Goal: Contribute content: Contribute content

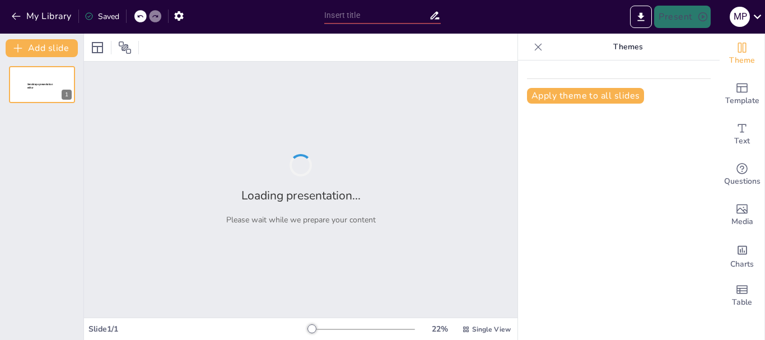
type input "ANALISIS GRAVIMETRICOS"
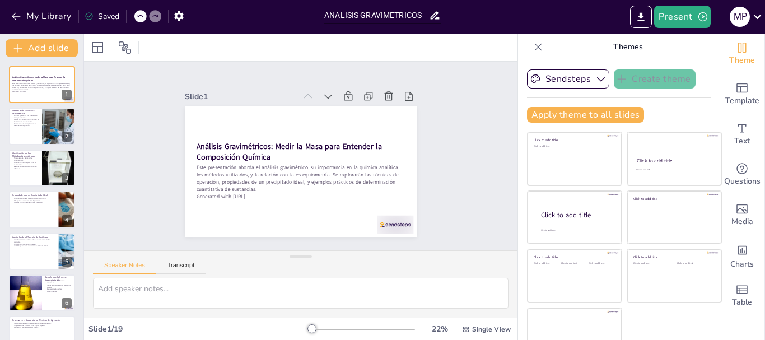
checkbox input "true"
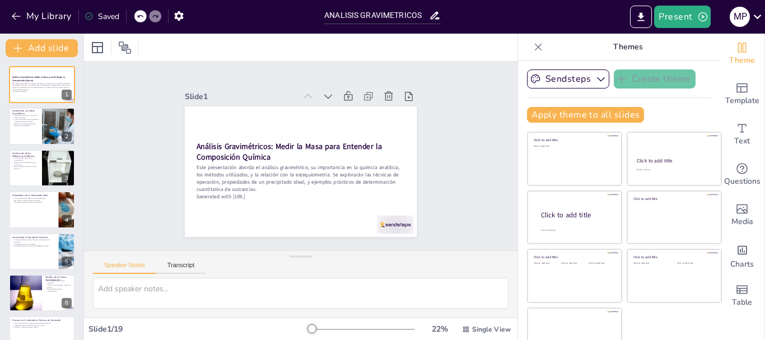
checkbox input "true"
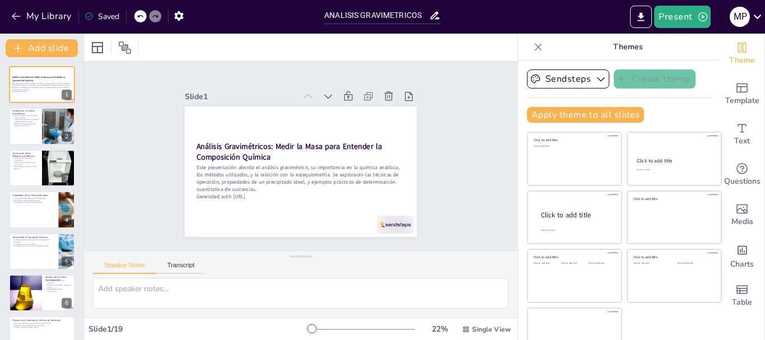
checkbox input "true"
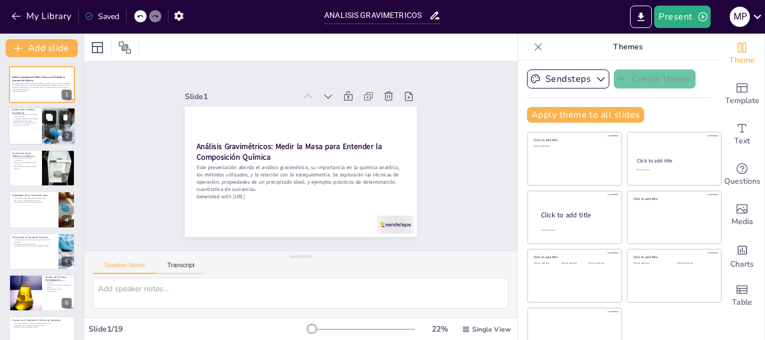
checkbox input "true"
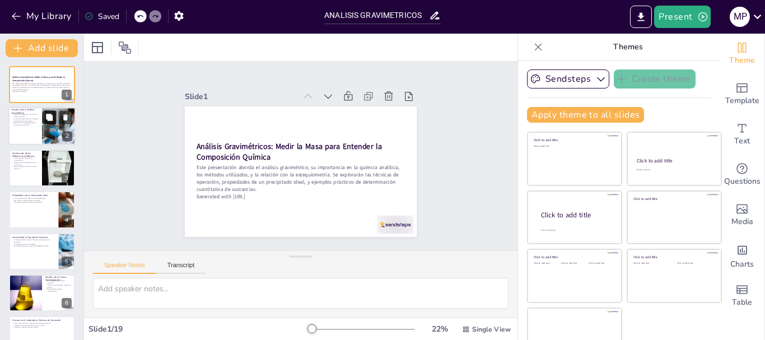
checkbox input "true"
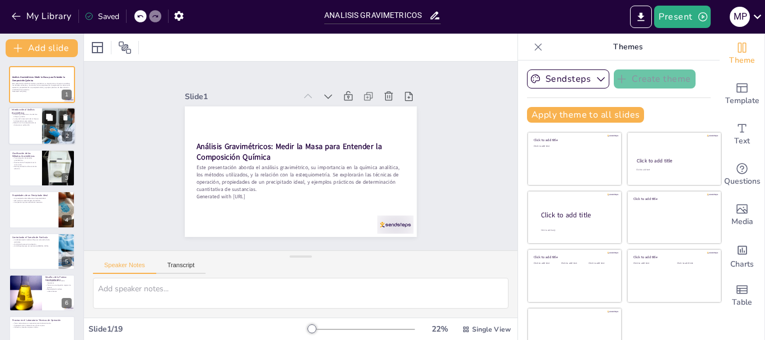
checkbox input "true"
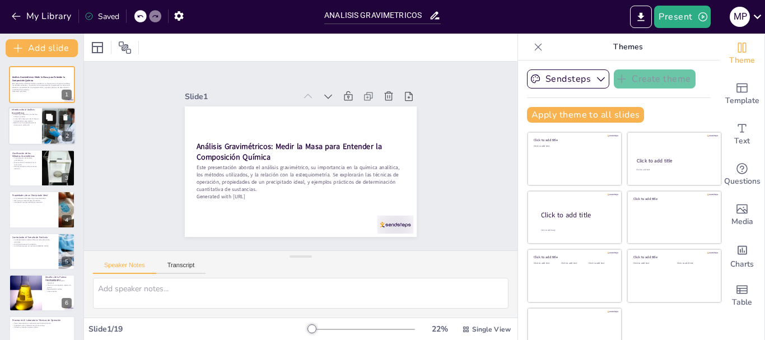
click at [49, 123] on button at bounding box center [49, 117] width 13 height 13
type textarea "El análisis gravimétrico es reconocido por su precisión, lo que lo convierte en…"
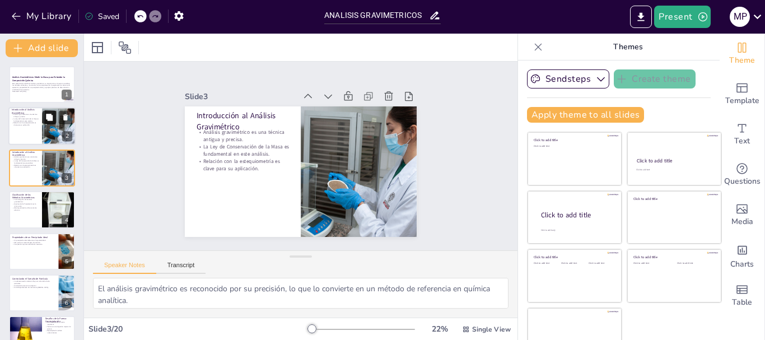
checkbox input "true"
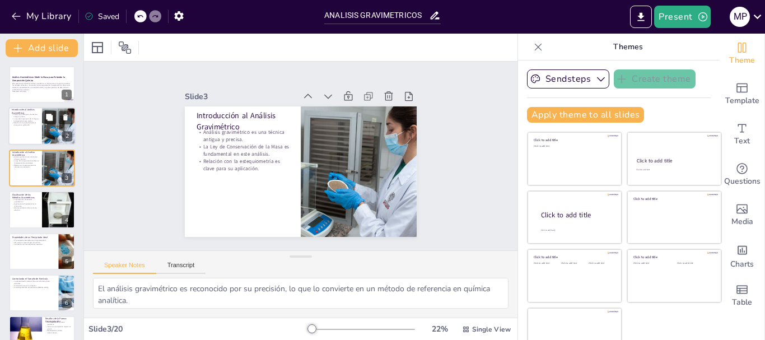
checkbox input "true"
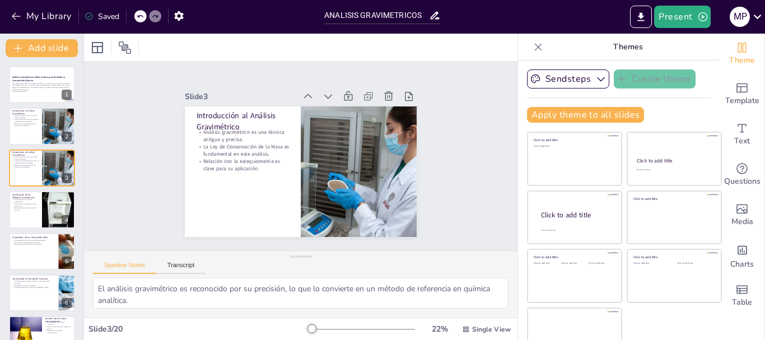
checkbox input "true"
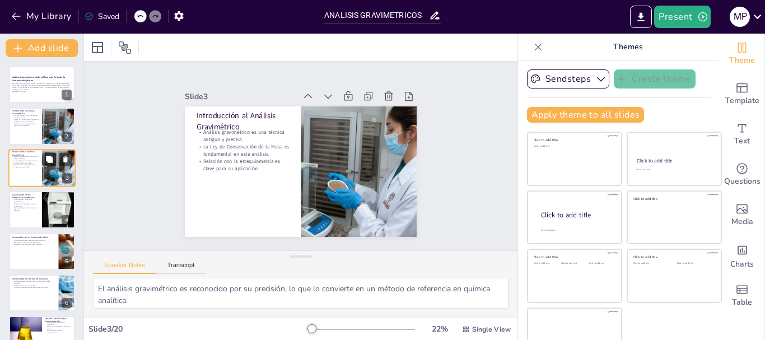
checkbox input "true"
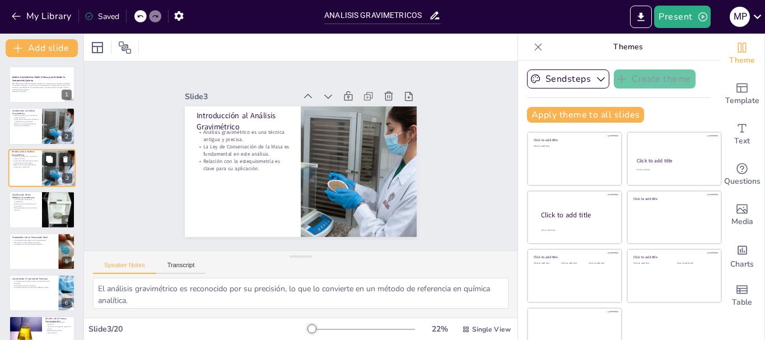
checkbox input "true"
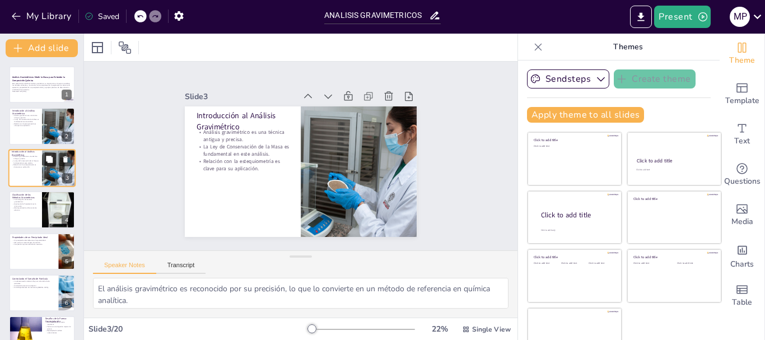
checkbox input "true"
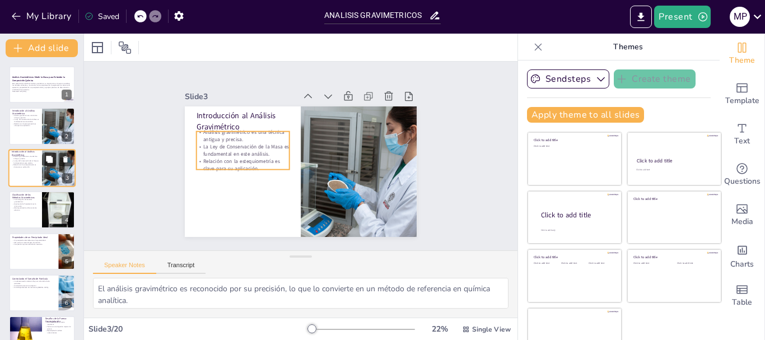
click at [37, 156] on p "Análisis gravimétrico es una técnica antigua y precisa." at bounding box center [25, 158] width 27 height 4
checkbox input "true"
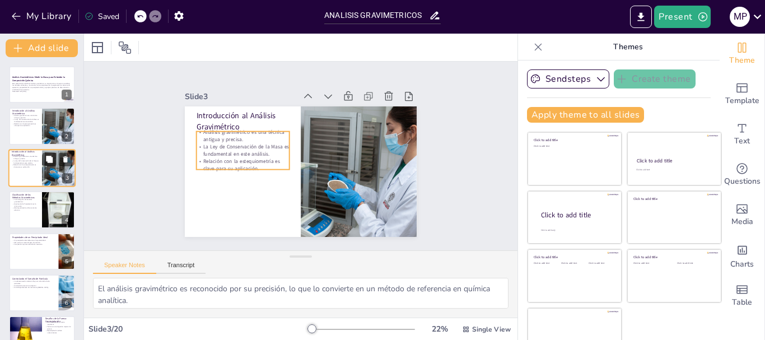
checkbox input "true"
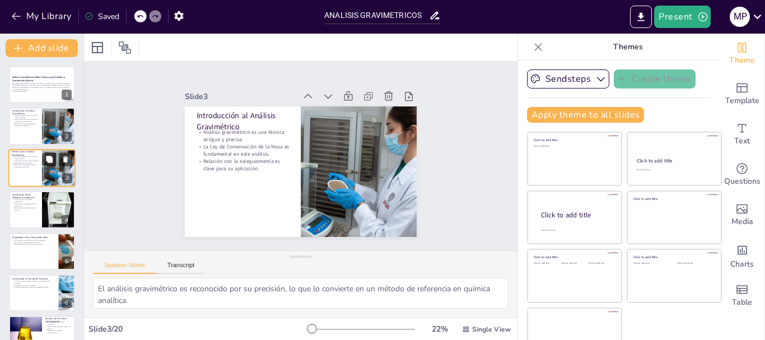
checkbox input "true"
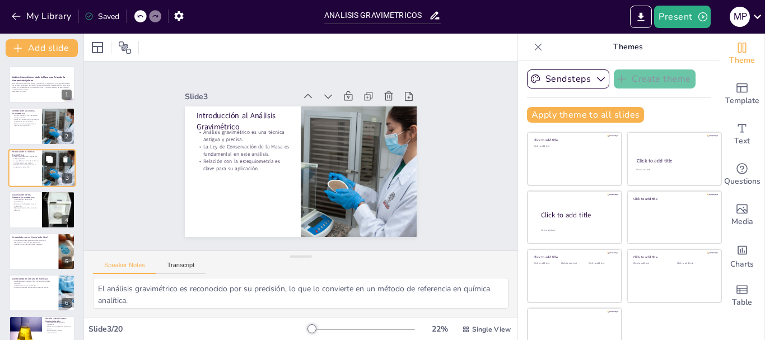
checkbox input "true"
click at [38, 166] on p "Relación con la estequiometría es clave para su aplicación." at bounding box center [25, 166] width 27 height 4
checkbox input "true"
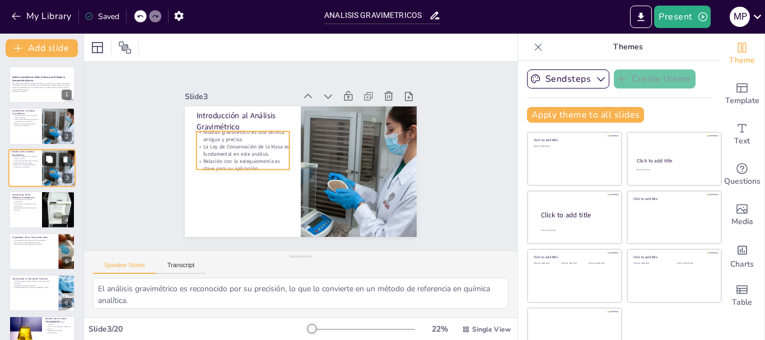
checkbox input "true"
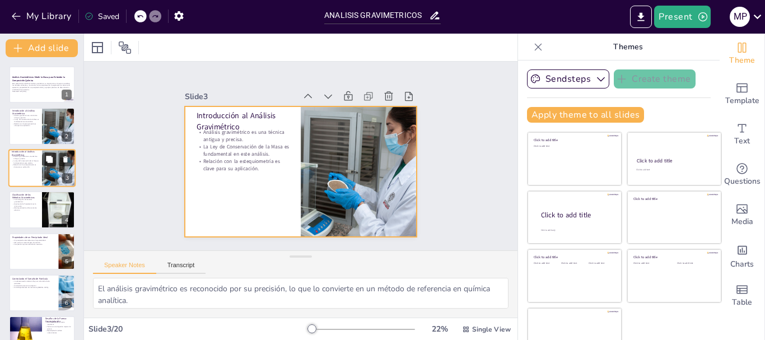
checkbox input "true"
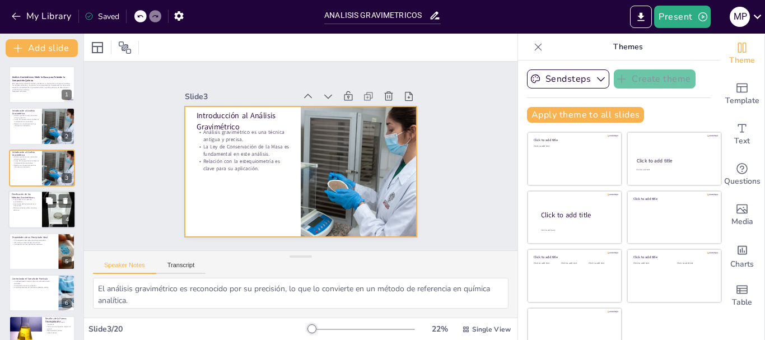
checkbox input "true"
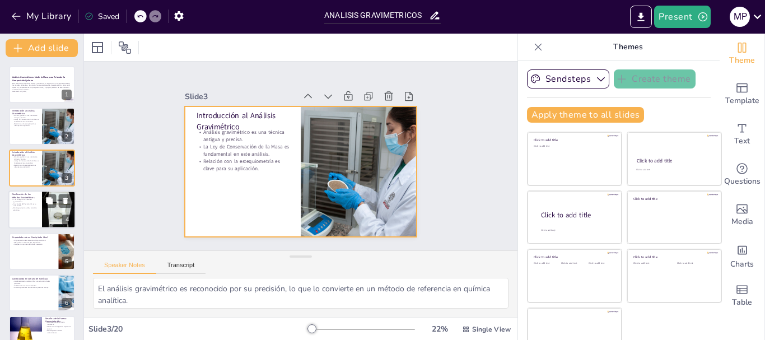
checkbox input "true"
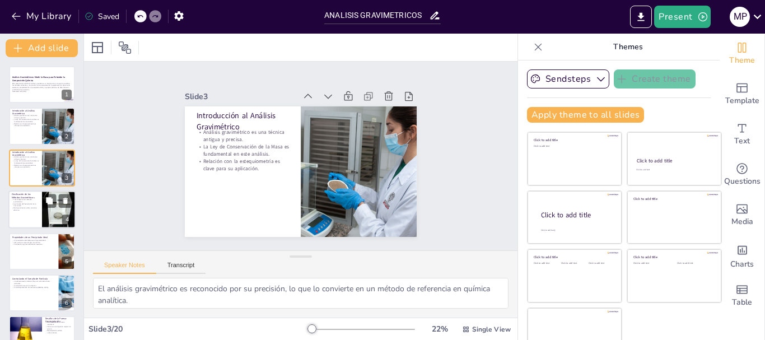
checkbox input "true"
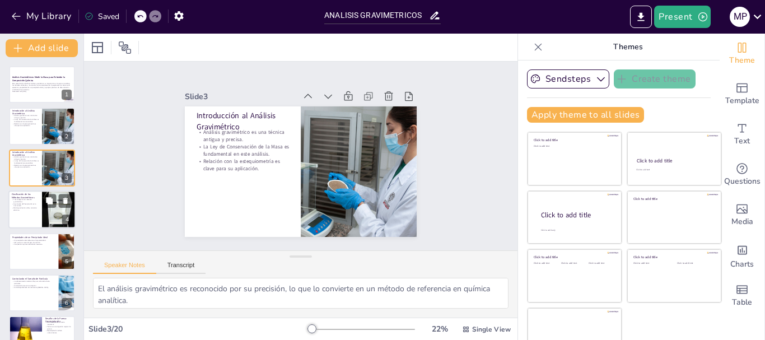
checkbox input "true"
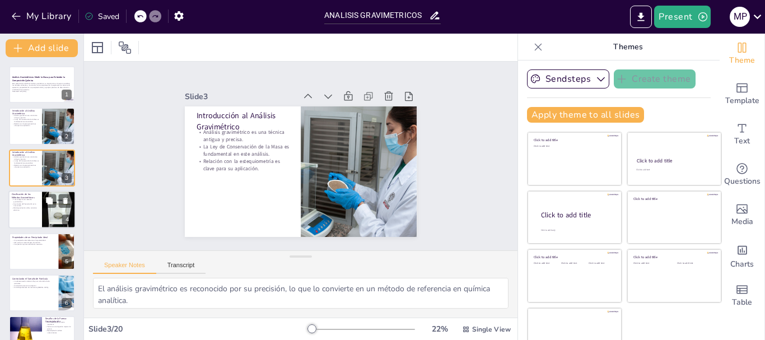
checkbox input "true"
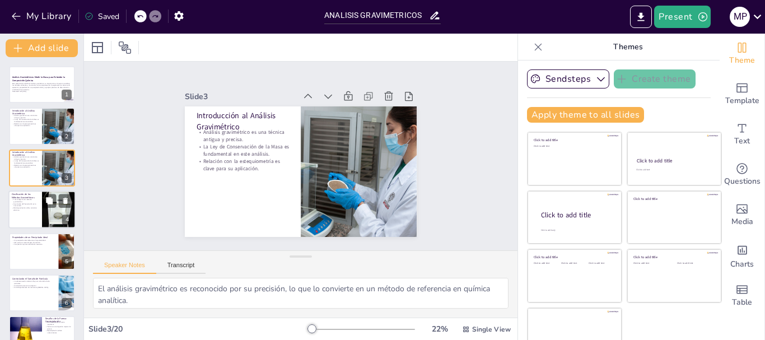
click at [42, 213] on div at bounding box center [59, 209] width 34 height 45
type textarea "La clasificación de los métodos gravimétricos ayuda a los estudiantes a entende…"
checkbox input "true"
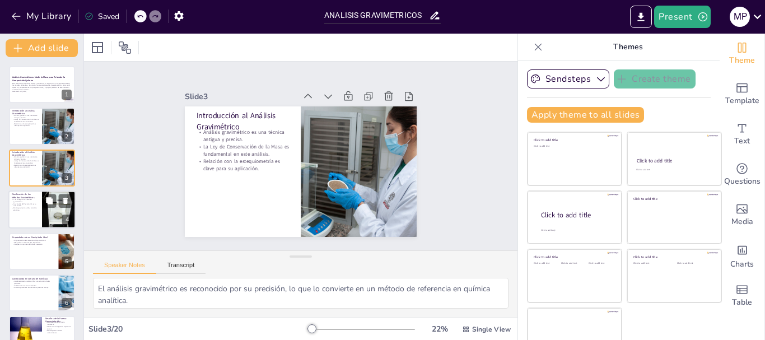
checkbox input "true"
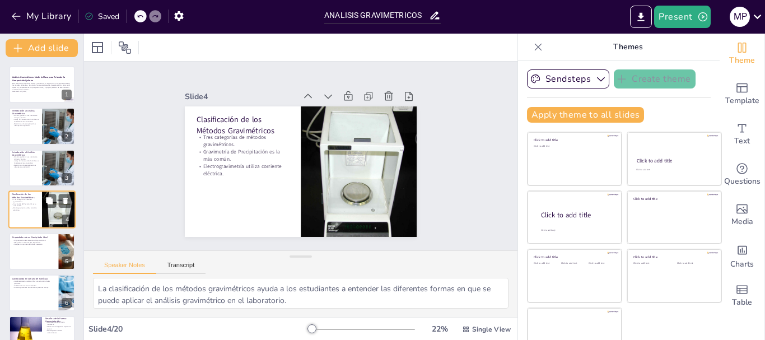
scroll to position [11, 0]
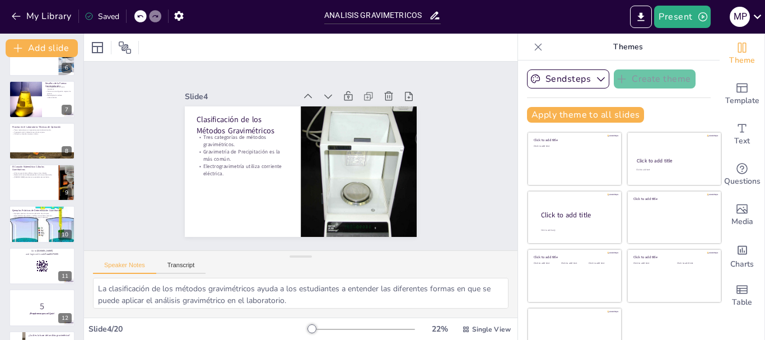
checkbox input "true"
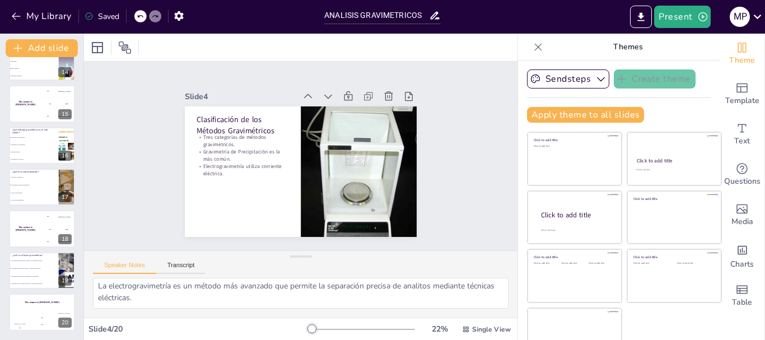
scroll to position [0, 0]
checkbox input "true"
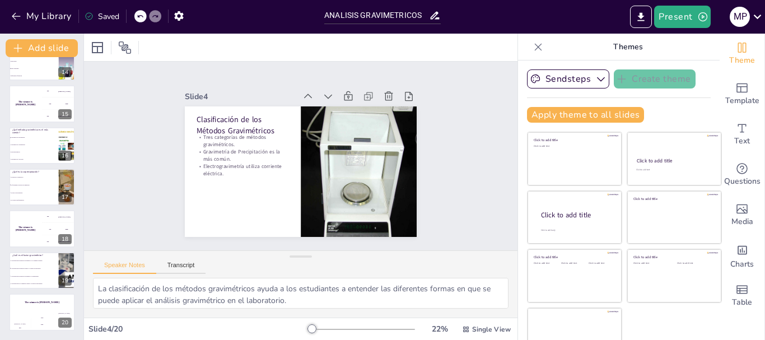
checkbox input "true"
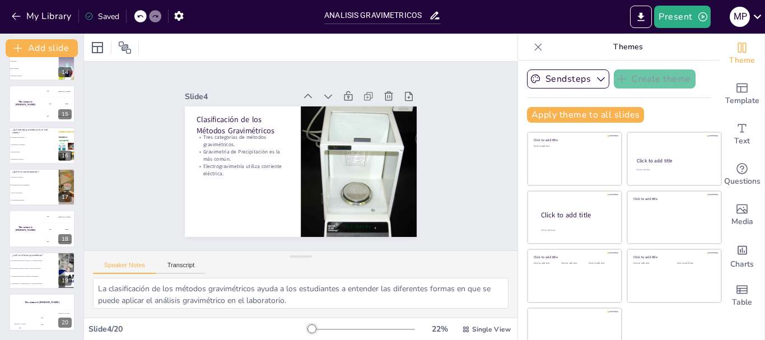
checkbox input "true"
click at [697, 18] on icon "button" at bounding box center [702, 16] width 11 height 11
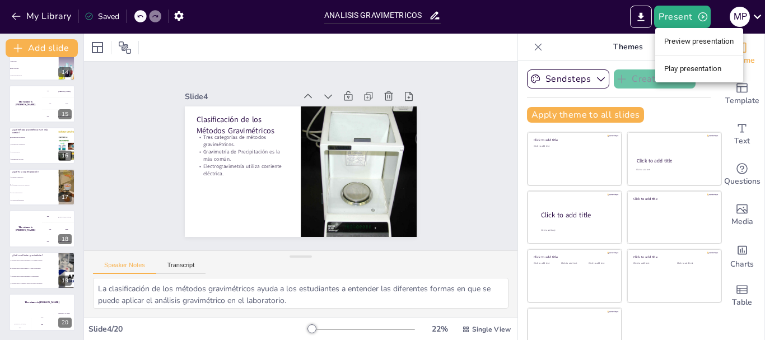
checkbox input "true"
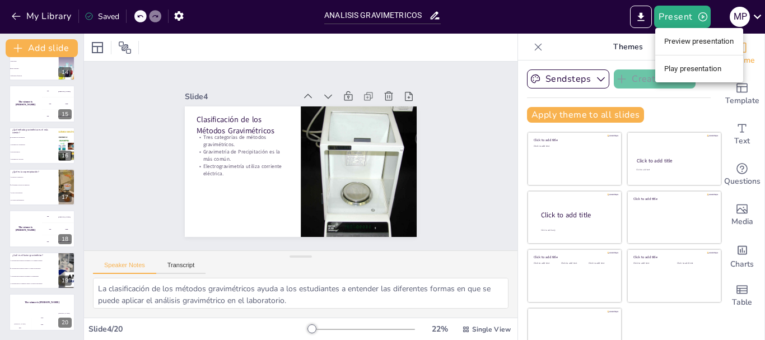
checkbox input "true"
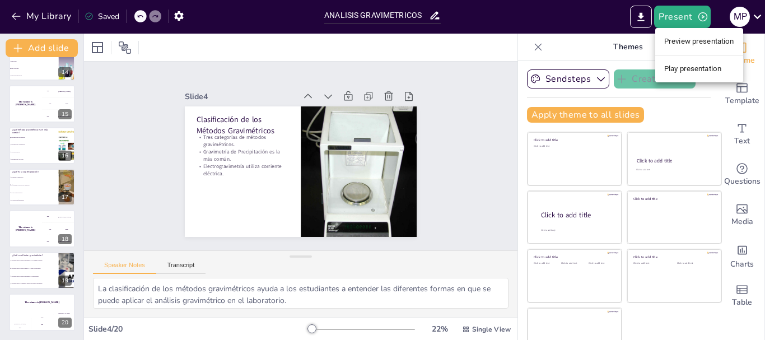
click at [694, 64] on li "Play presentation" at bounding box center [699, 69] width 88 height 18
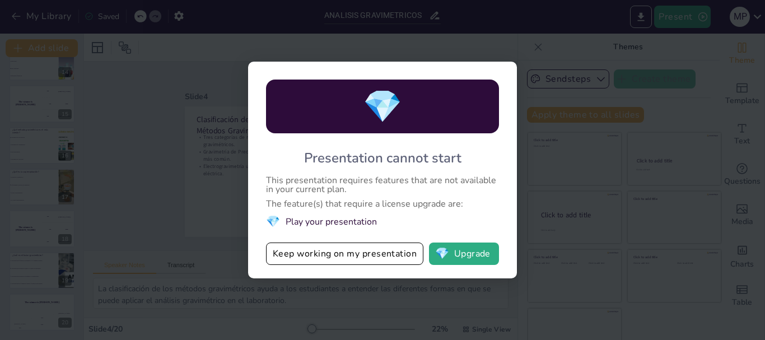
click at [147, 57] on div "💎 Presentation cannot start This presentation requires features that are not av…" at bounding box center [382, 170] width 765 height 340
checkbox input "true"
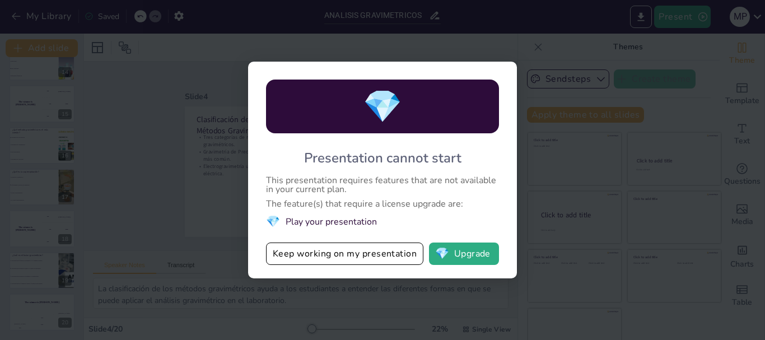
checkbox input "true"
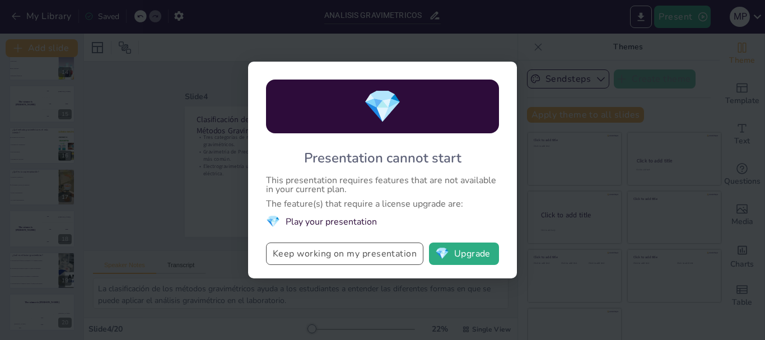
checkbox input "true"
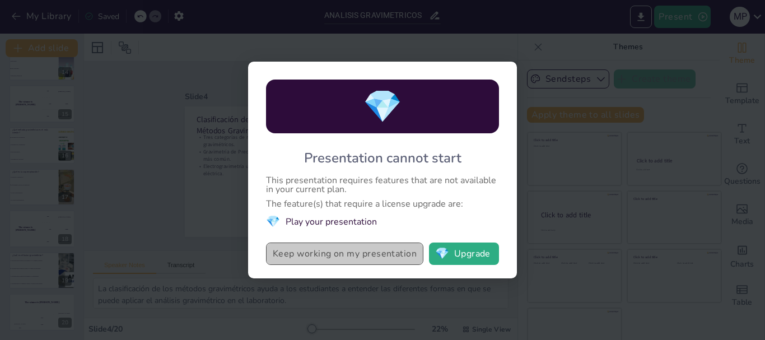
click at [359, 253] on button "Keep working on my presentation" at bounding box center [344, 254] width 157 height 22
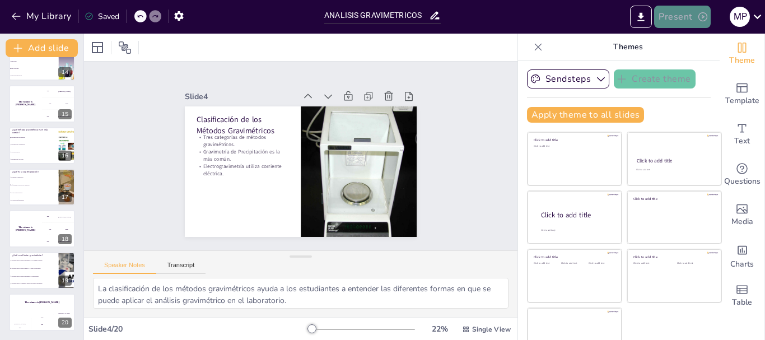
click at [667, 16] on button "Present" at bounding box center [682, 17] width 56 height 22
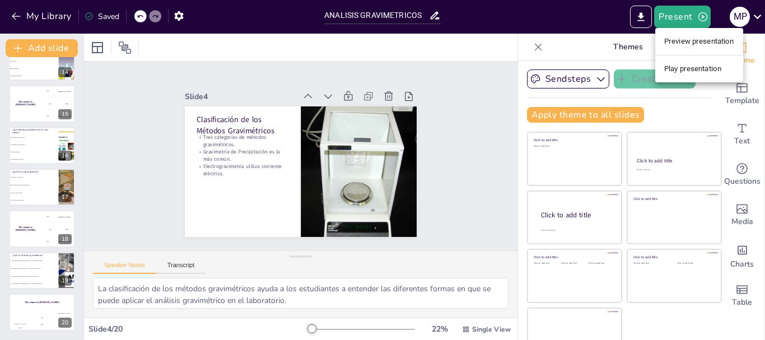
click at [685, 44] on li "Preview presentation" at bounding box center [699, 41] width 88 height 18
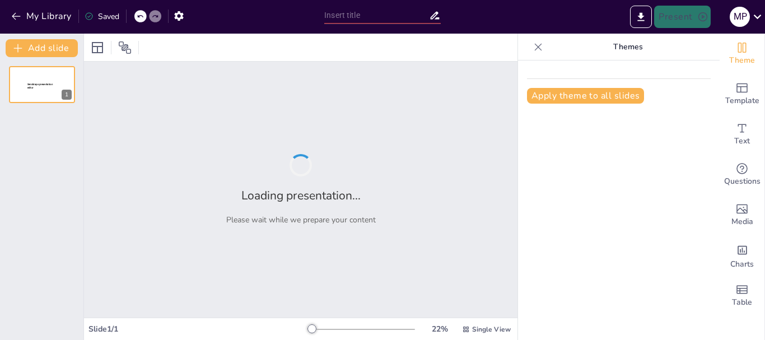
type input "ANALISIS GRAVIMETRICOS"
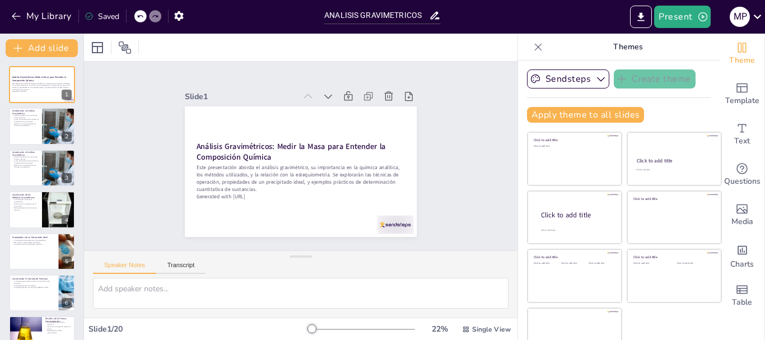
checkbox input "true"
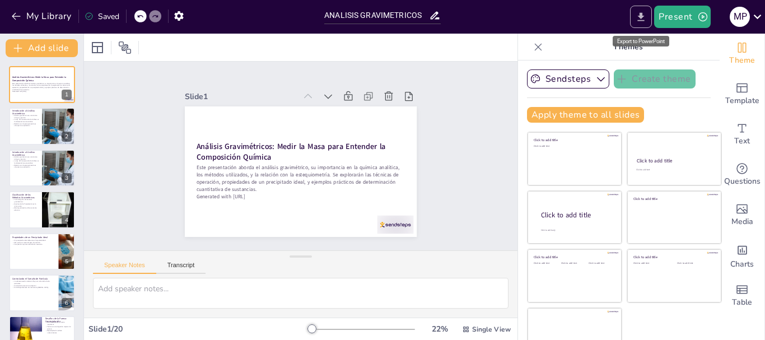
click at [647, 21] on icon "Export to PowerPoint" at bounding box center [641, 17] width 12 height 12
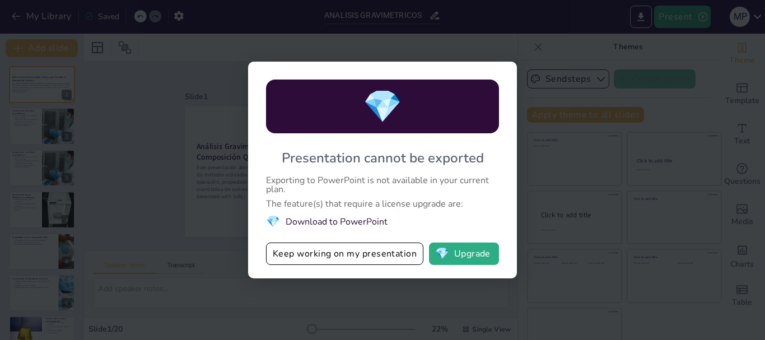
click at [500, 16] on div "💎 Presentation cannot be exported Exporting to PowerPoint is not available in y…" at bounding box center [382, 170] width 765 height 340
checkbox input "true"
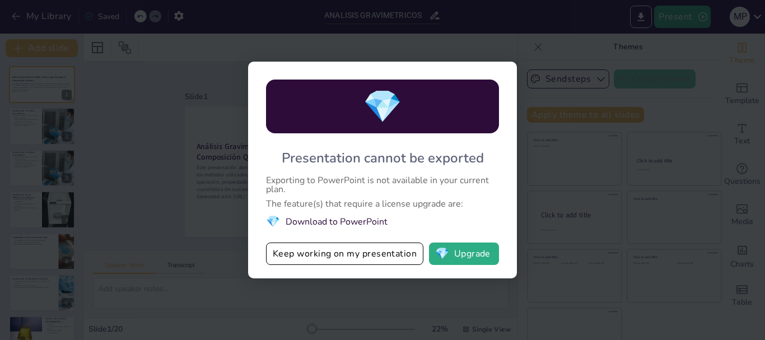
checkbox input "true"
click at [387, 253] on button "Keep working on my presentation" at bounding box center [344, 254] width 157 height 22
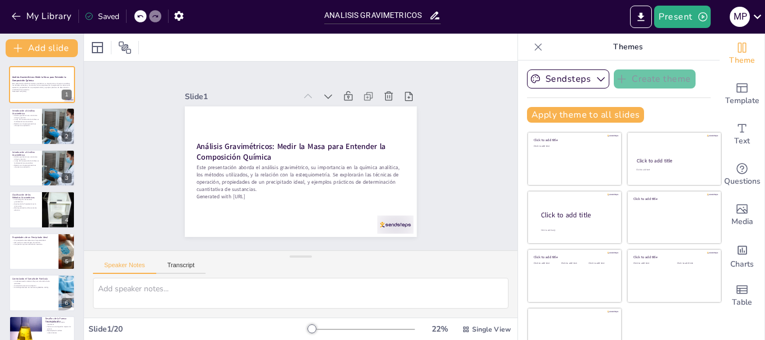
checkbox input "true"
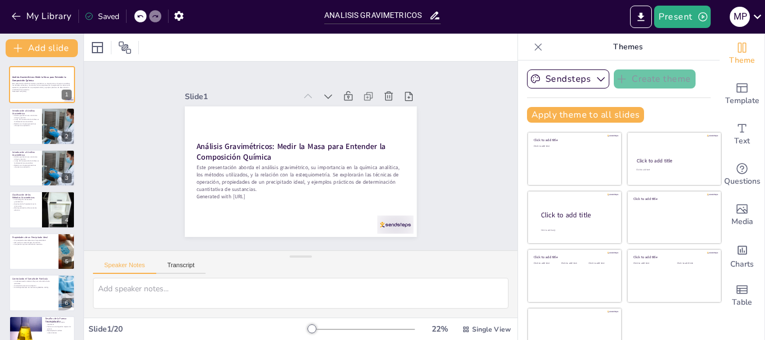
checkbox input "true"
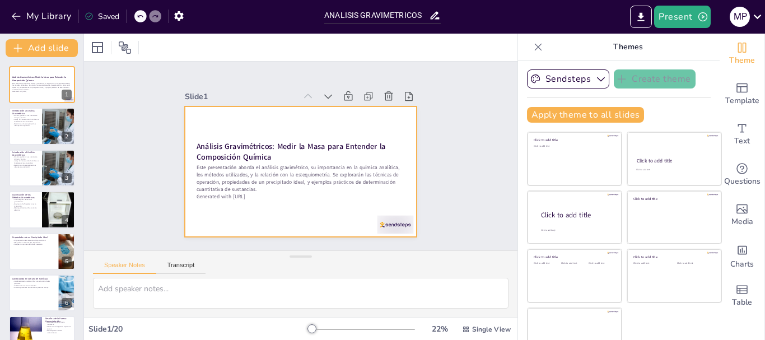
checkbox input "true"
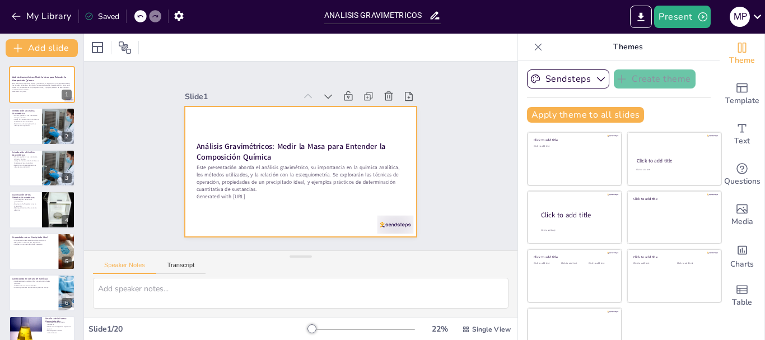
checkbox input "true"
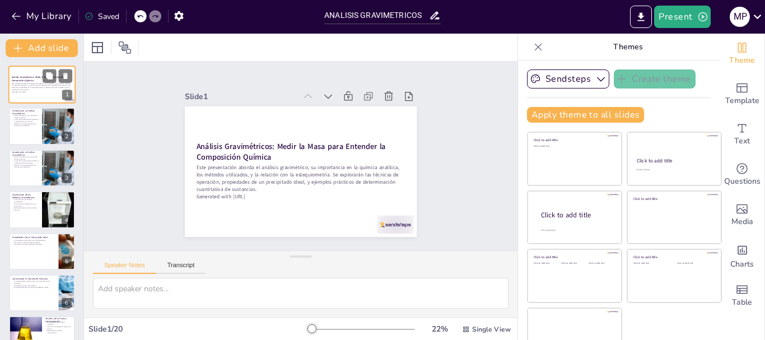
checkbox input "true"
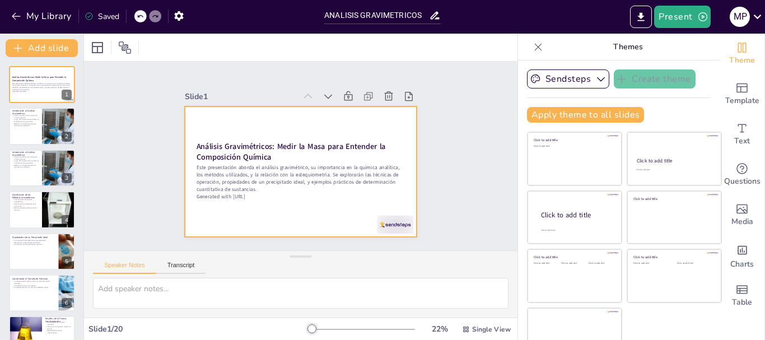
checkbox input "true"
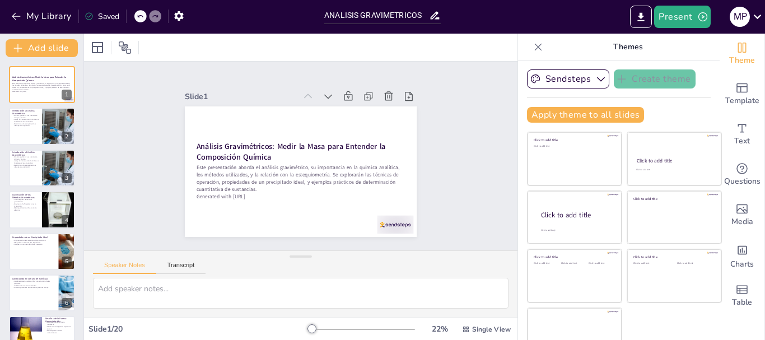
checkbox input "true"
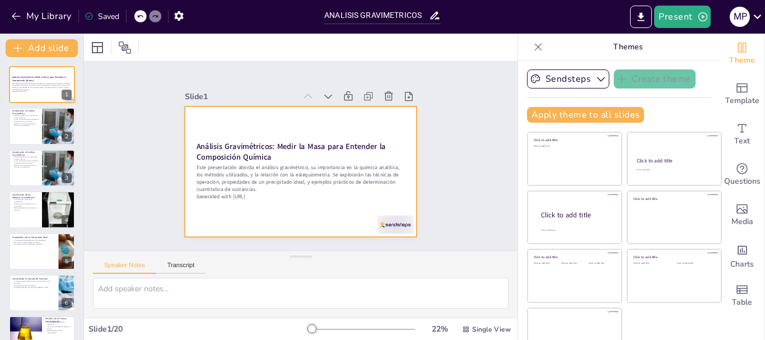
checkbox input "true"
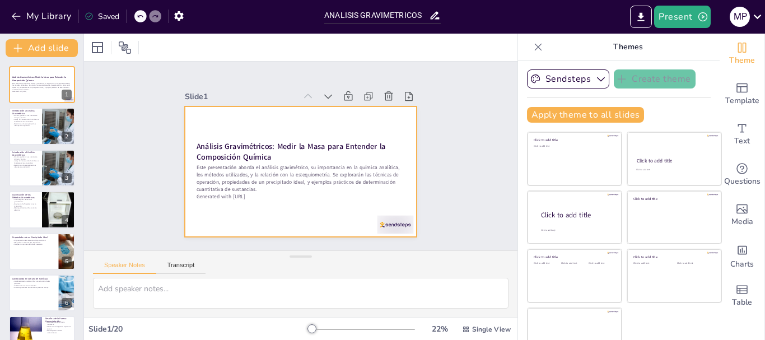
checkbox input "true"
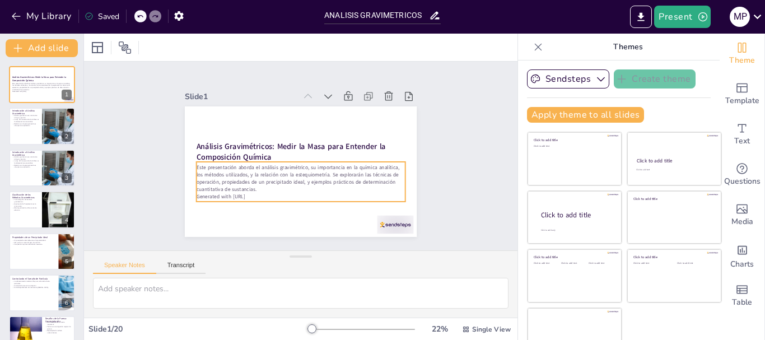
checkbox input "true"
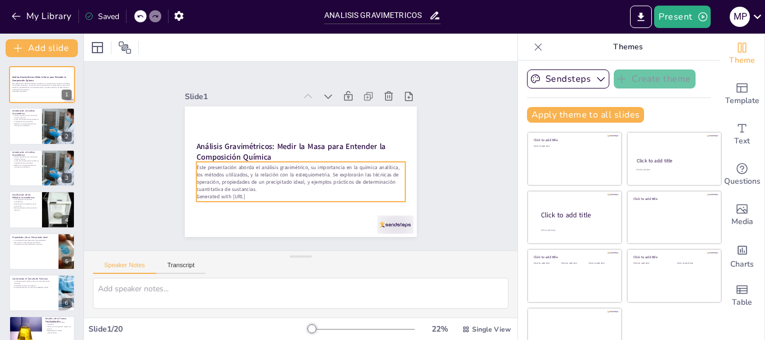
checkbox input "true"
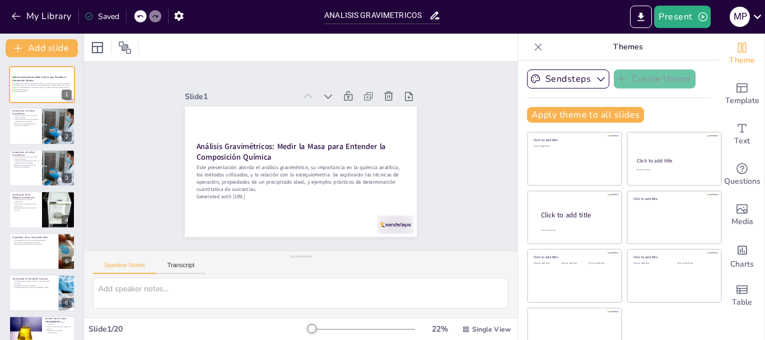
checkbox input "true"
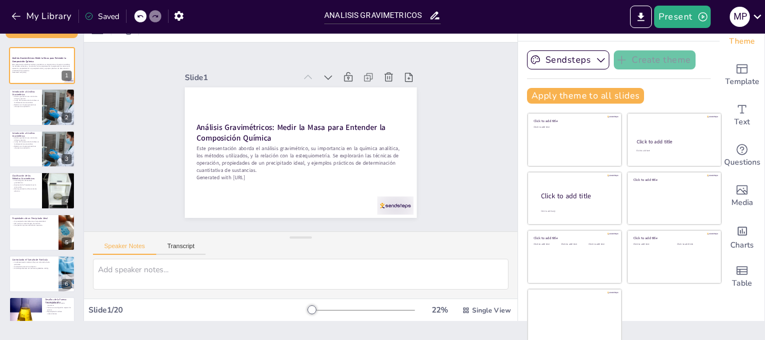
scroll to position [21, 0]
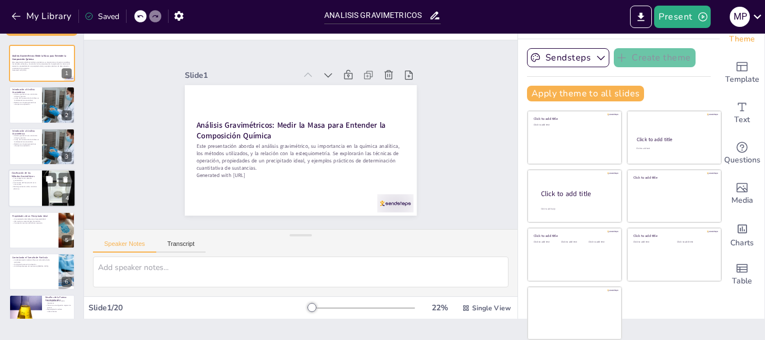
checkbox input "true"
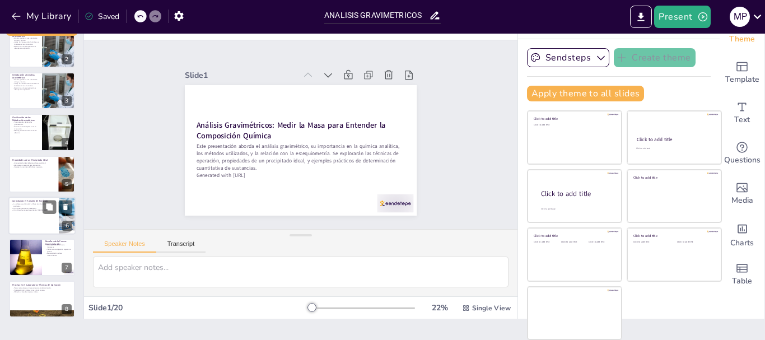
checkbox input "true"
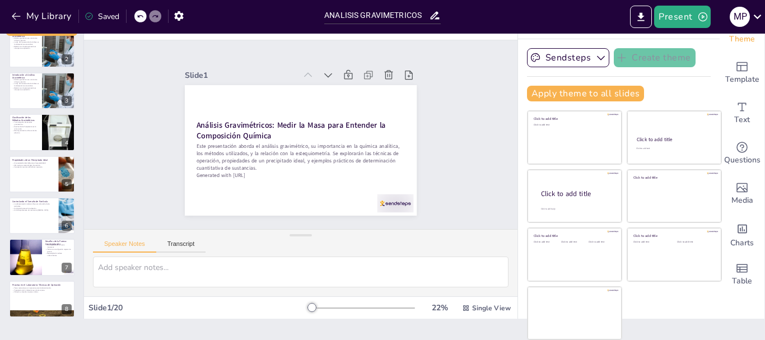
checkbox input "true"
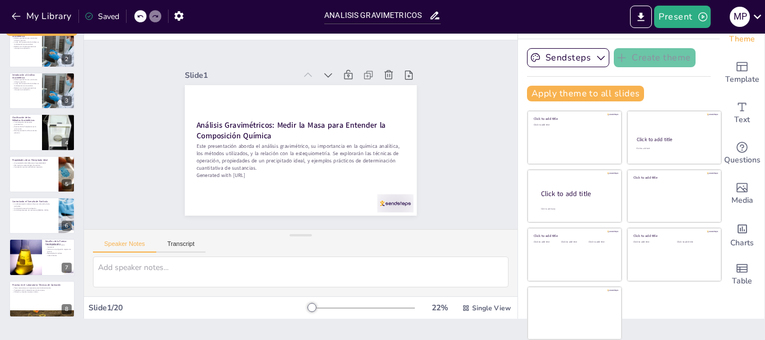
checkbox input "true"
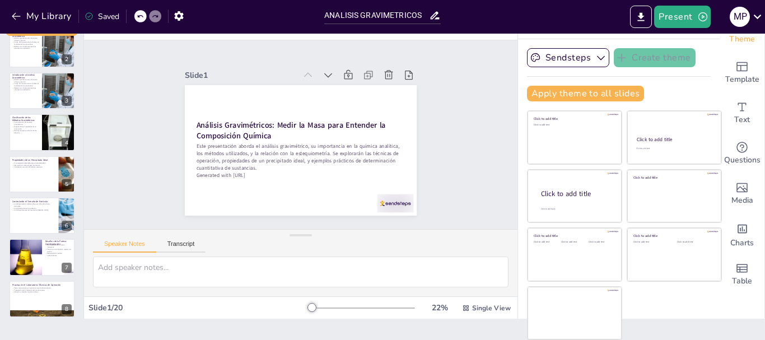
checkbox input "true"
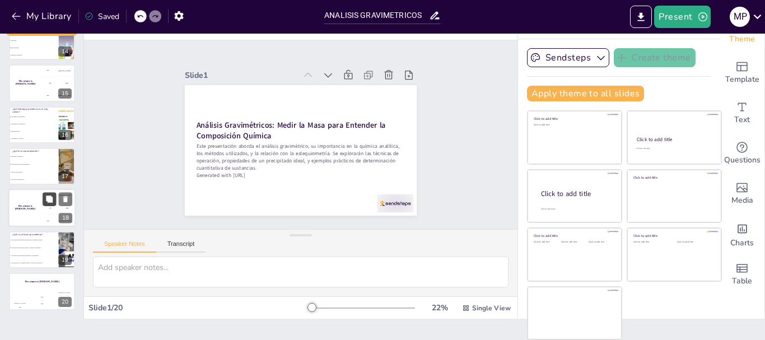
scroll to position [564, 0]
checkbox input "true"
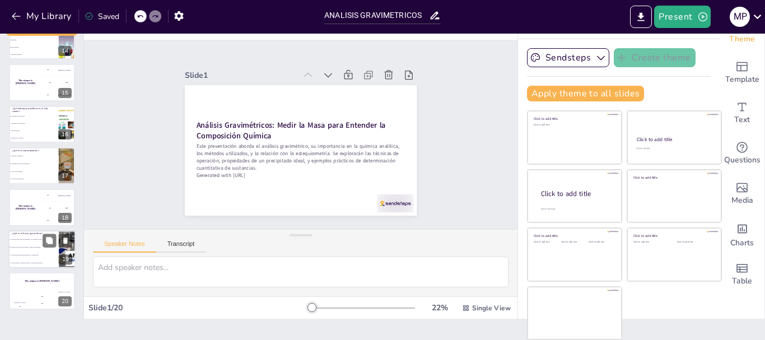
checkbox input "true"
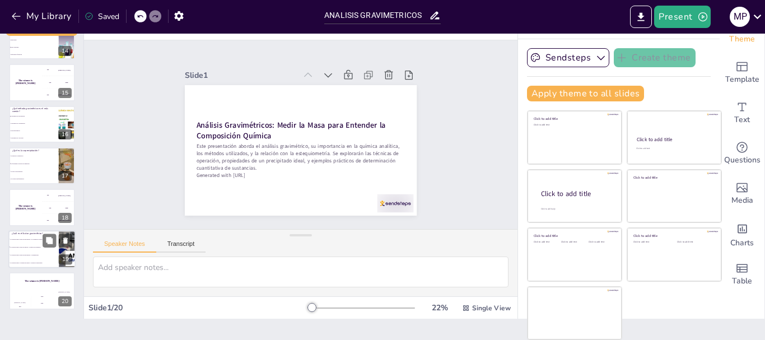
checkbox input "true"
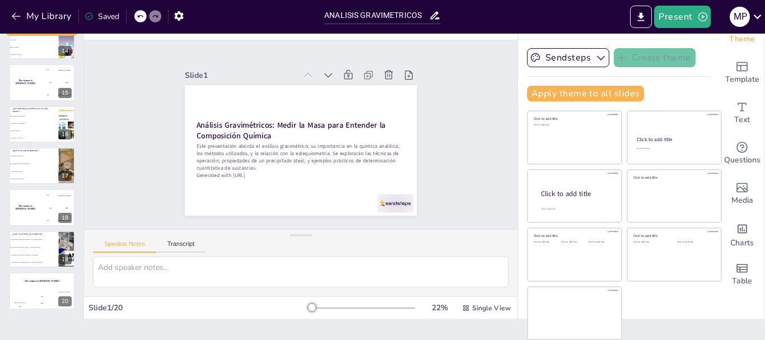
checkbox input "true"
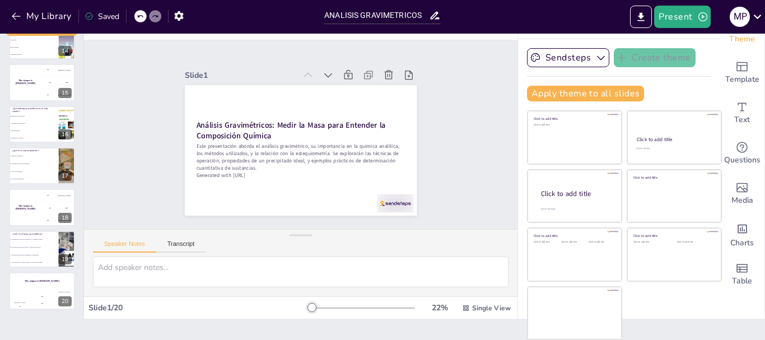
checkbox input "true"
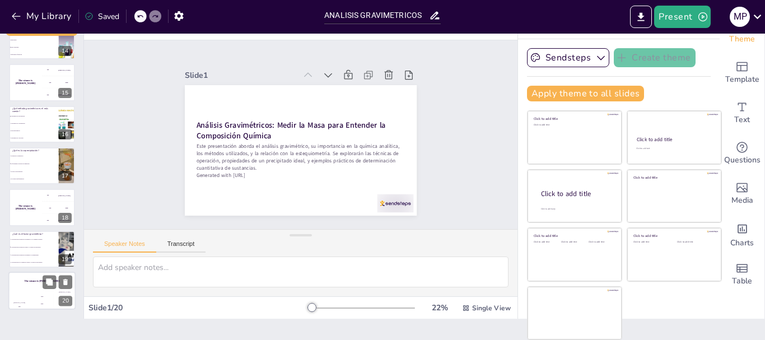
checkbox input "true"
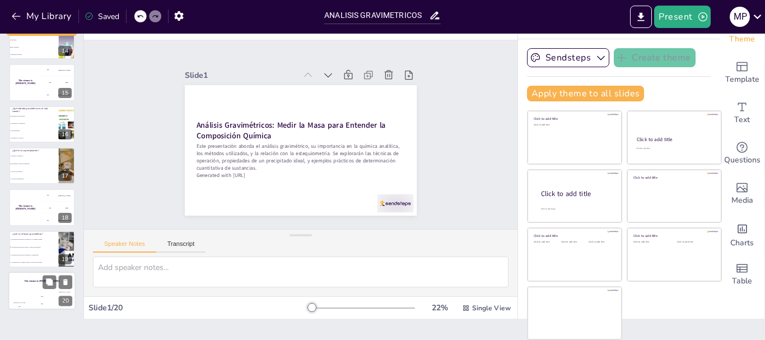
checkbox input "true"
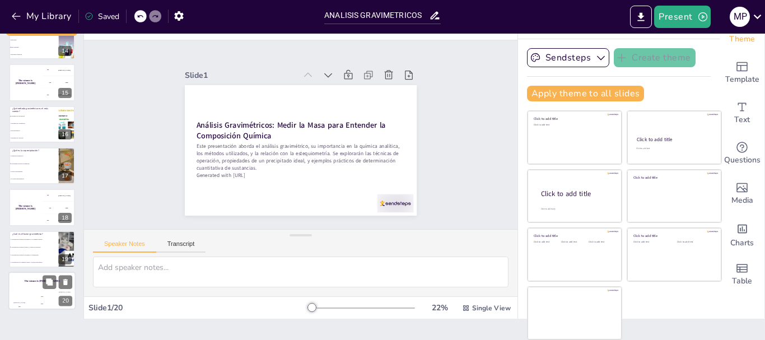
checkbox input "true"
click at [38, 285] on div "The winner is Niels 🏆" at bounding box center [41, 281] width 67 height 19
checkbox input "true"
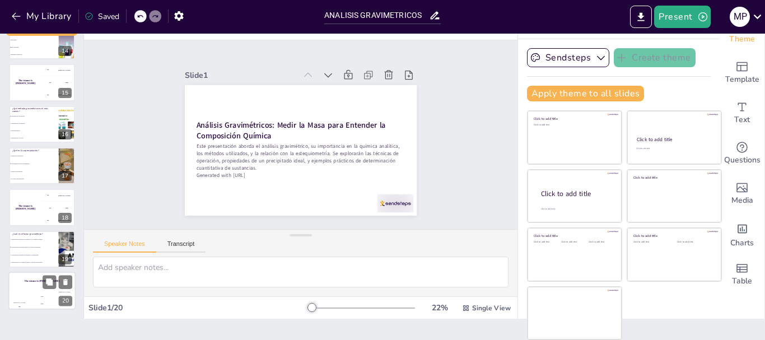
checkbox input "true"
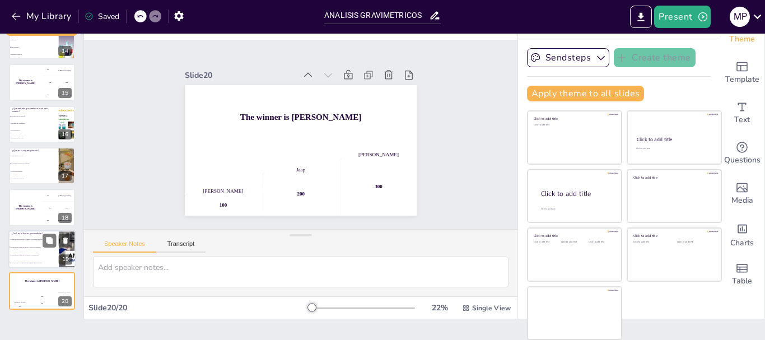
checkbox input "true"
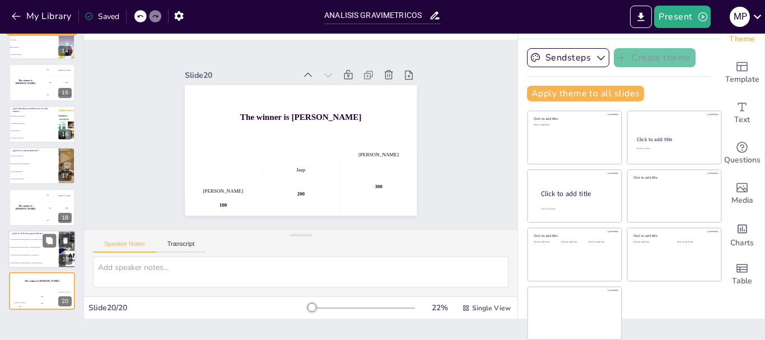
checkbox input "true"
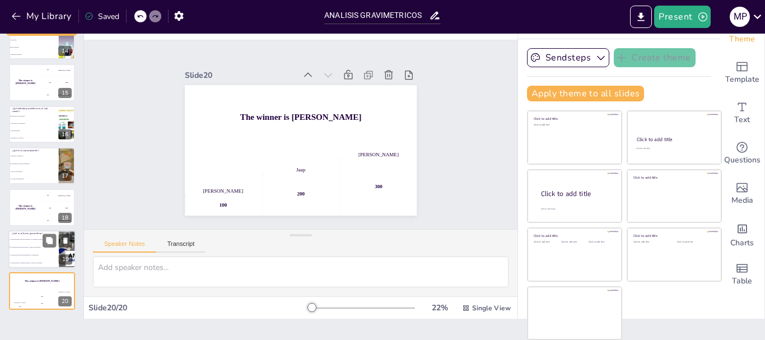
checkbox input "true"
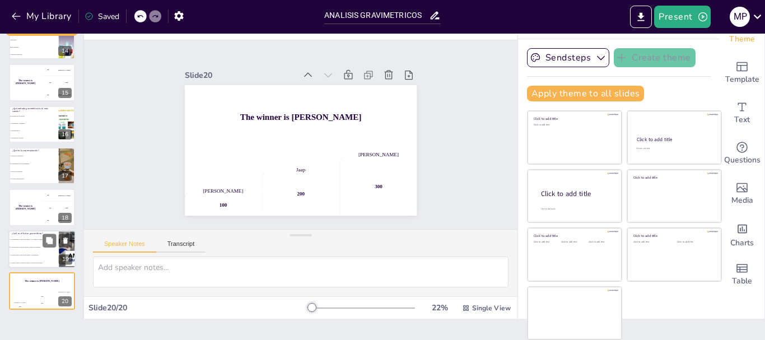
checkbox input "true"
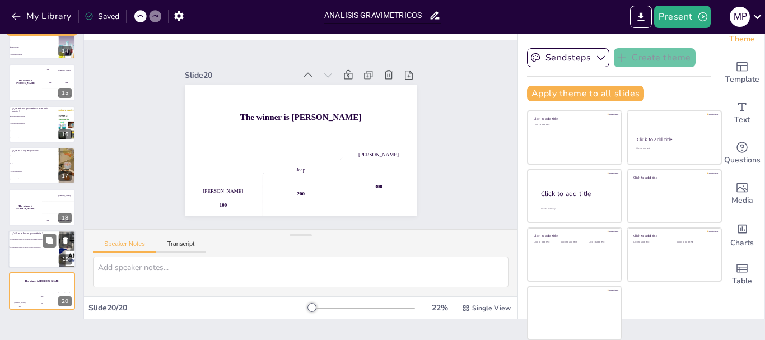
checkbox input "true"
click at [29, 258] on li "La relación entre la masa del precipitado y la temperatura" at bounding box center [33, 255] width 50 height 8
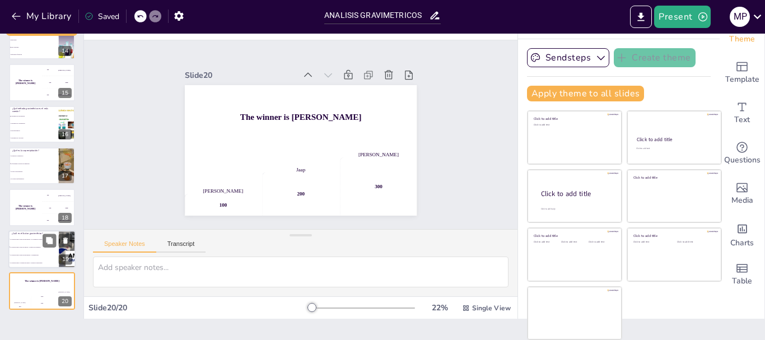
type textarea "La respuesta correcta es la relación entre la masa del analito y la masa del pr…"
checkbox input "true"
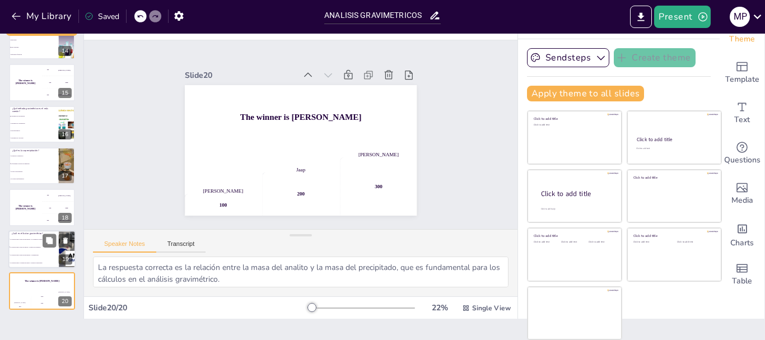
checkbox input "true"
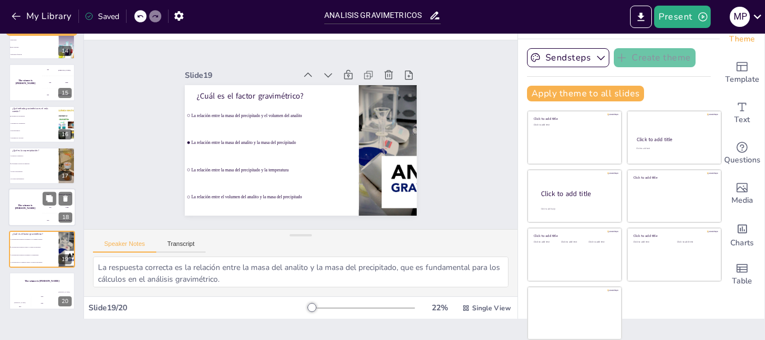
checkbox input "true"
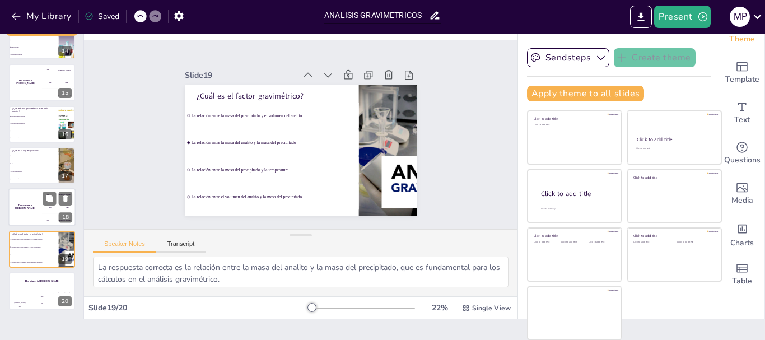
checkbox input "true"
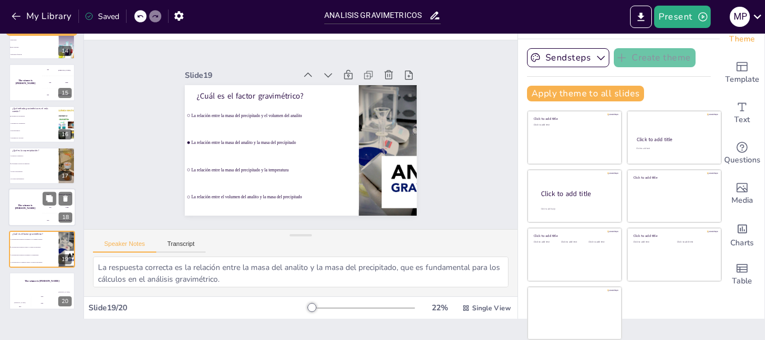
checkbox input "true"
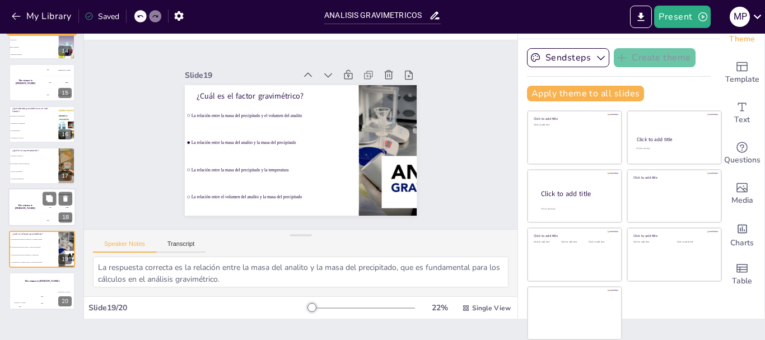
checkbox input "true"
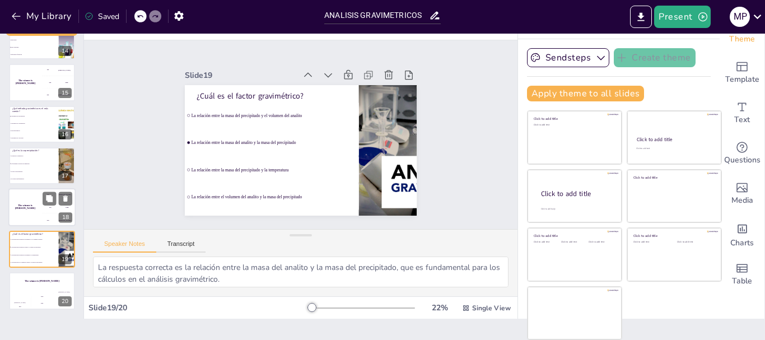
checkbox input "true"
click at [26, 208] on h4 "The winner is Niels 🏆" at bounding box center [25, 207] width 34 height 6
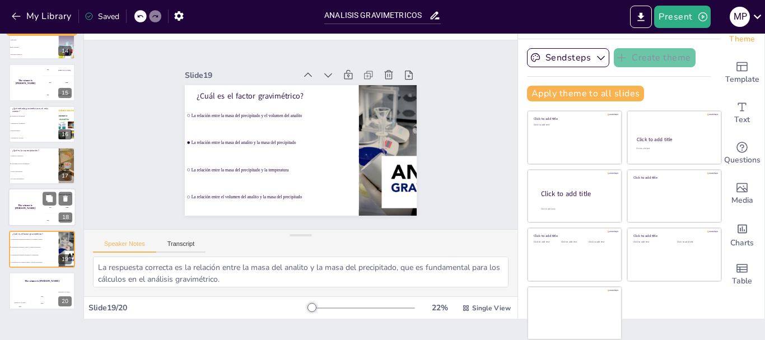
checkbox input "true"
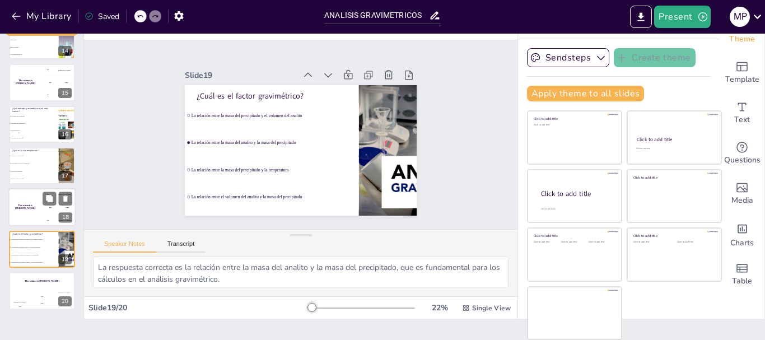
checkbox input "true"
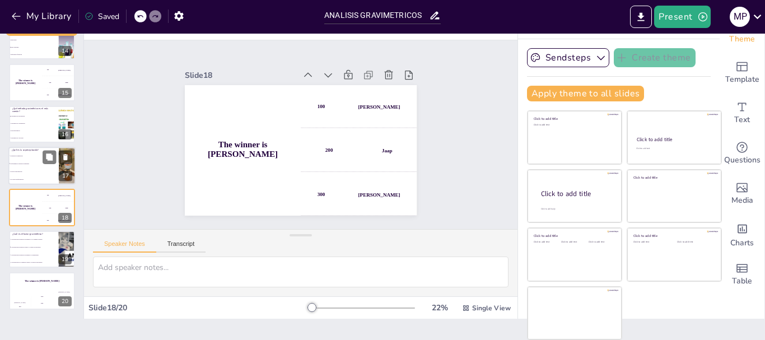
checkbox input "true"
click at [22, 173] on li "Un tipo de precipitación" at bounding box center [33, 171] width 50 height 8
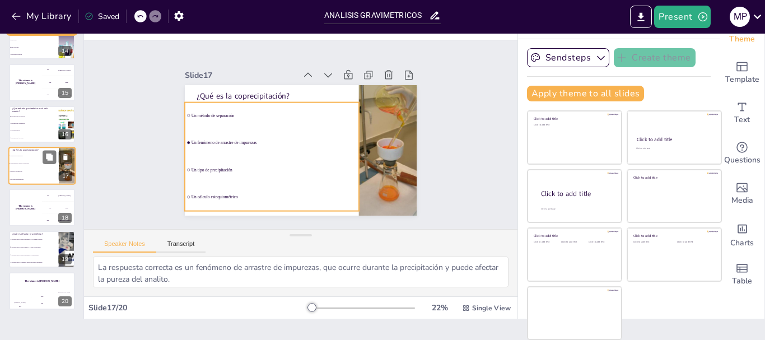
scroll to position [553, 0]
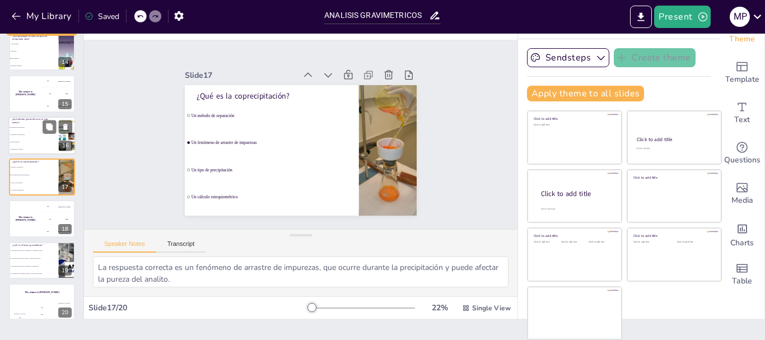
click at [31, 137] on li "Gravimetría de Volatilización" at bounding box center [33, 134] width 50 height 7
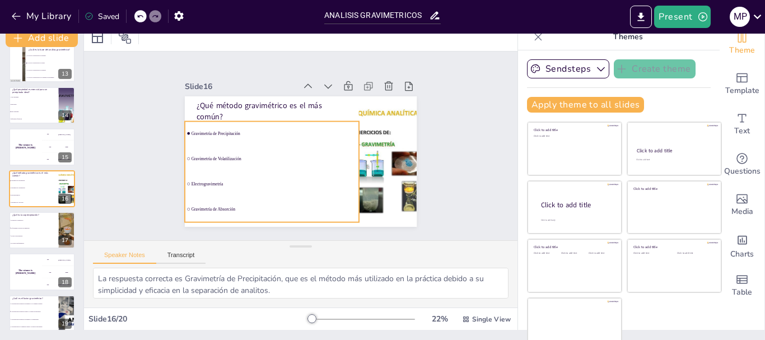
scroll to position [0, 0]
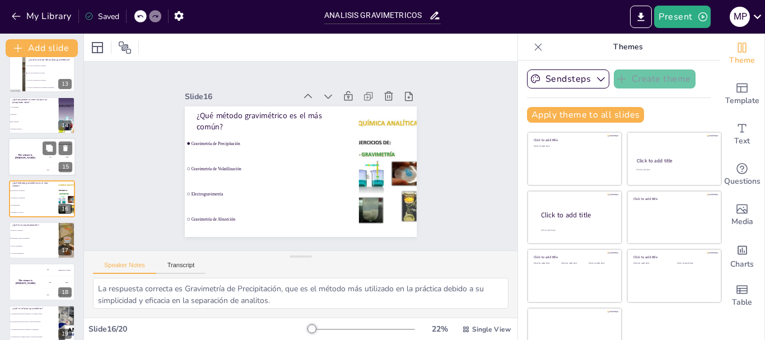
click at [22, 152] on div "The winner is Niels 🏆" at bounding box center [25, 157] width 34 height 38
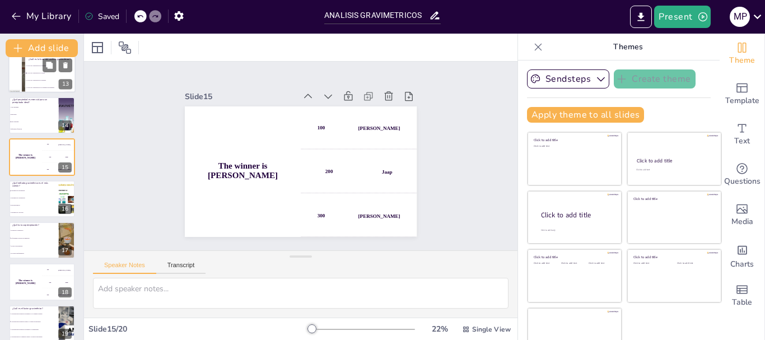
scroll to position [469, 0]
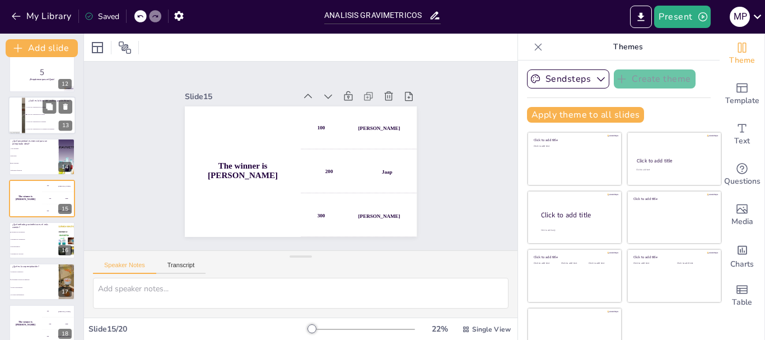
click at [18, 118] on div at bounding box center [17, 115] width 96 height 38
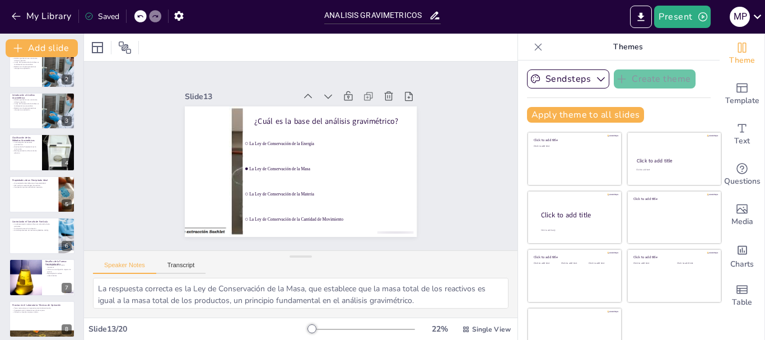
scroll to position [50, 0]
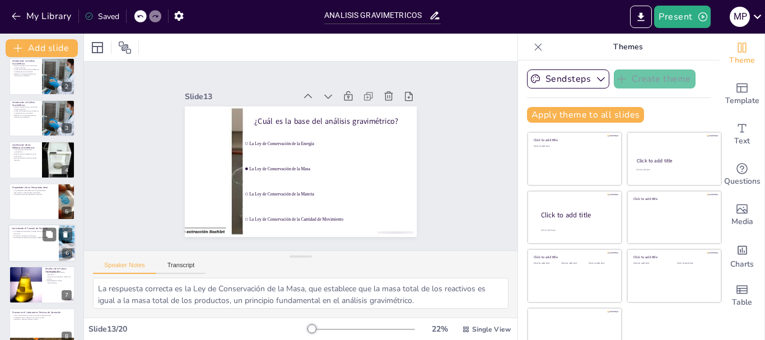
click at [25, 237] on p "Un SR bajo favorece el crecimiento [MEDICAL_DATA]." at bounding box center [34, 238] width 44 height 2
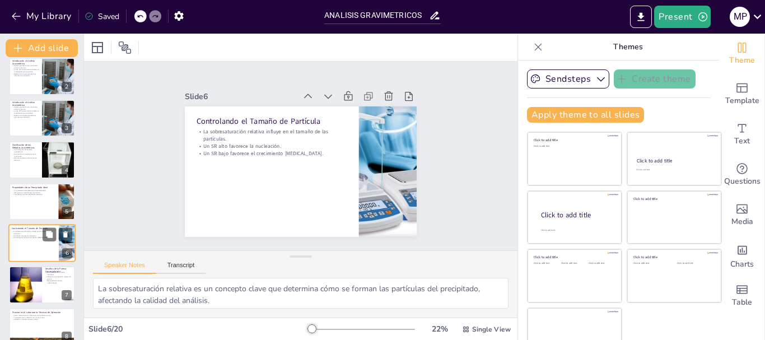
scroll to position [95, 0]
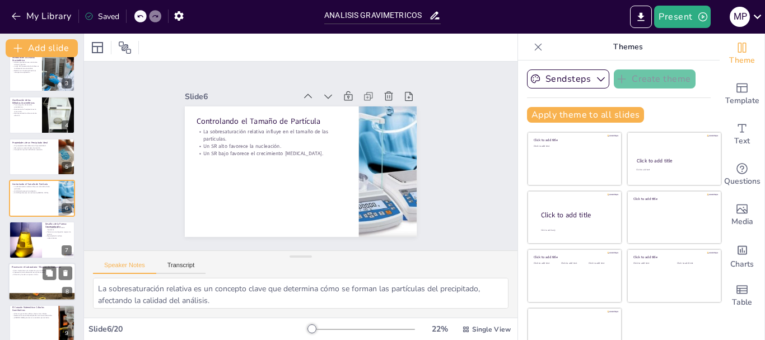
click at [29, 287] on div at bounding box center [41, 282] width 67 height 38
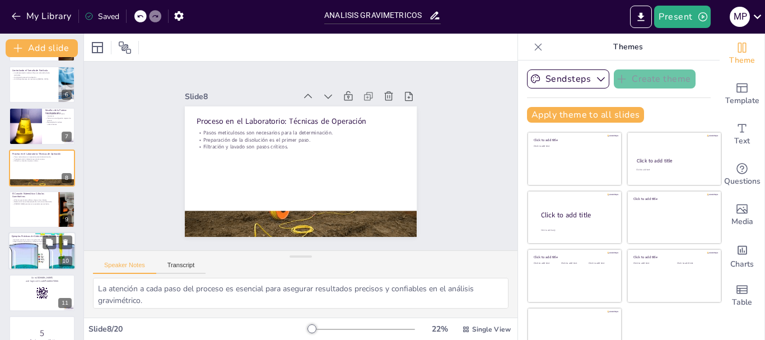
scroll to position [234, 0]
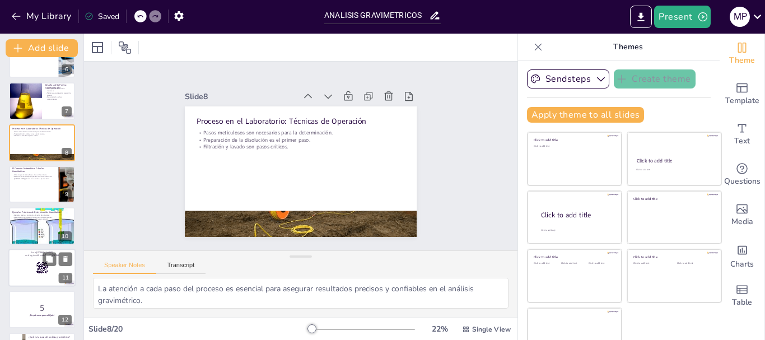
click at [21, 275] on div at bounding box center [41, 268] width 67 height 38
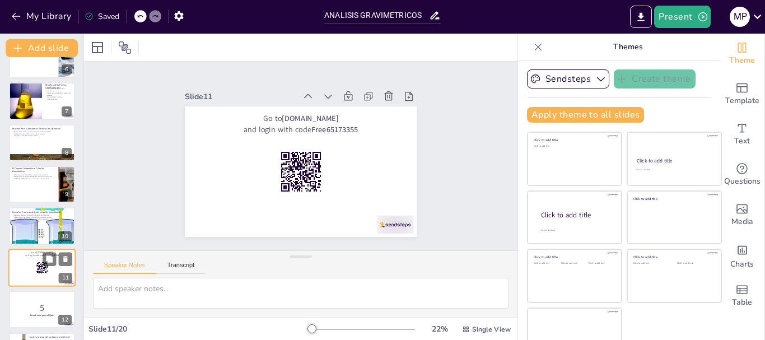
scroll to position [303, 0]
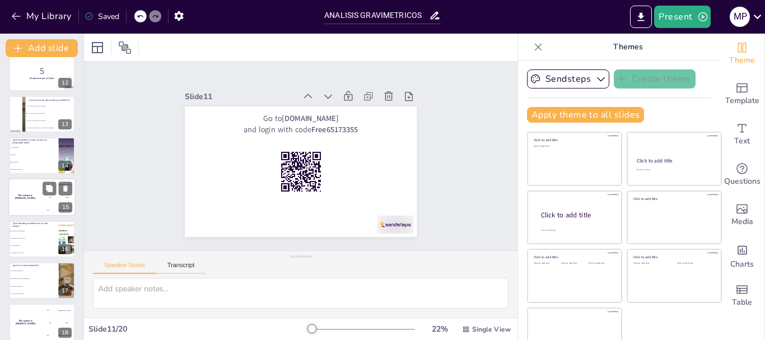
click at [14, 213] on div "The winner is Niels 🏆" at bounding box center [25, 198] width 34 height 38
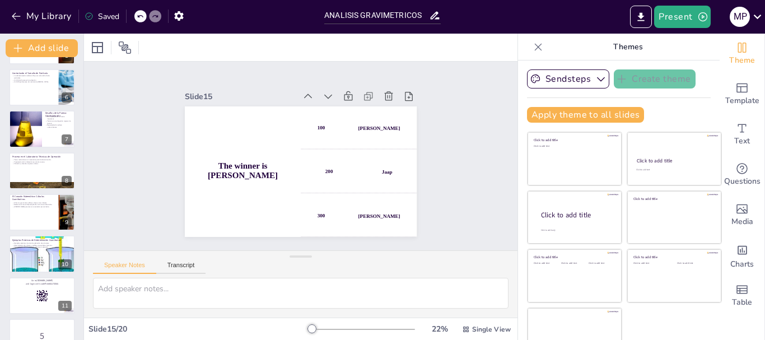
scroll to position [189, 0]
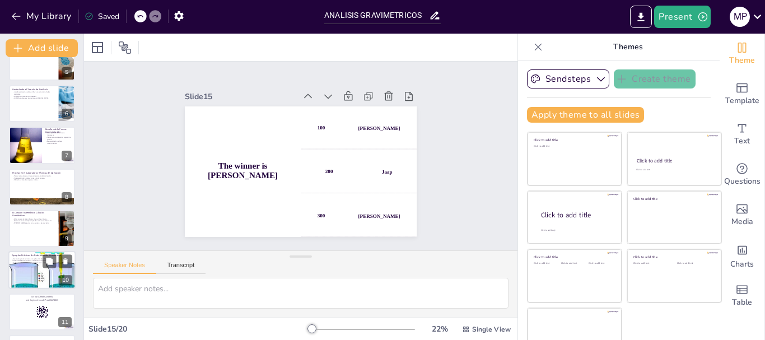
click at [31, 266] on div at bounding box center [41, 270] width 67 height 58
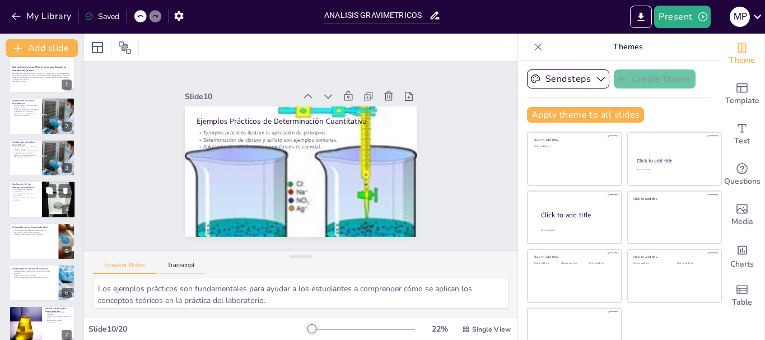
scroll to position [0, 0]
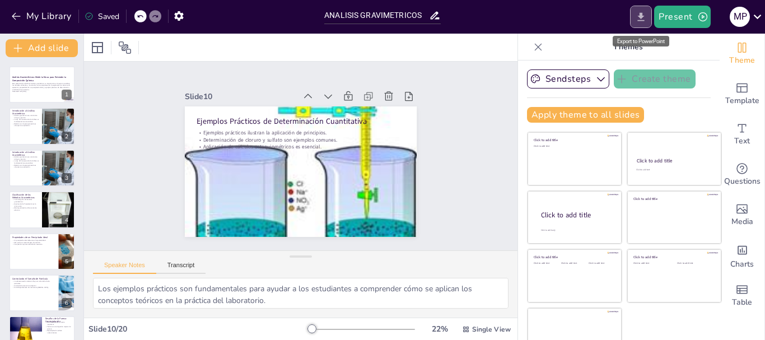
click at [637, 18] on icon "Export to PowerPoint" at bounding box center [641, 17] width 12 height 12
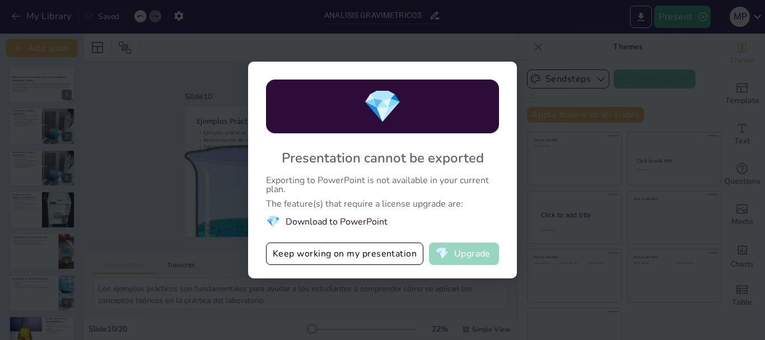
click at [460, 252] on button "💎 Upgrade" at bounding box center [464, 254] width 70 height 22
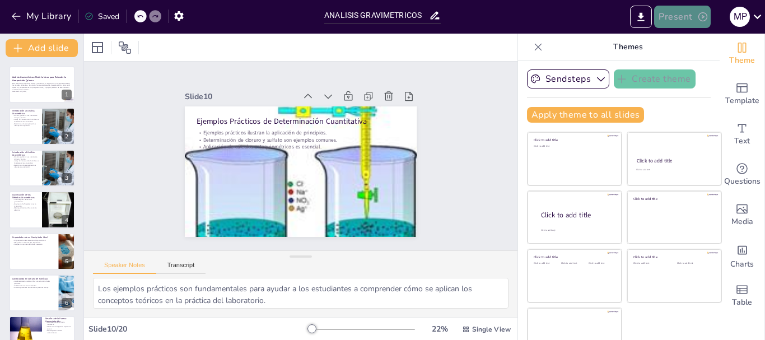
click at [701, 9] on button "Present" at bounding box center [682, 17] width 56 height 22
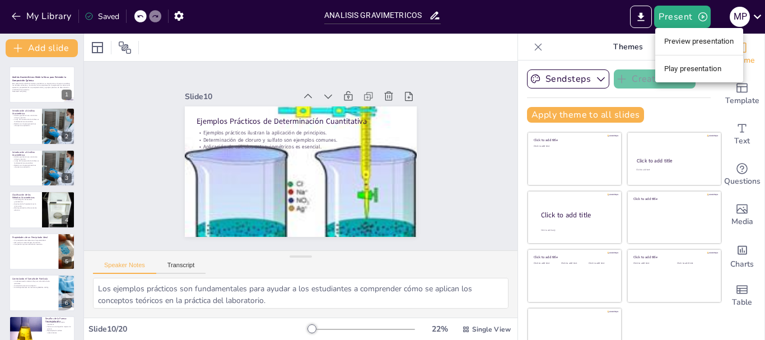
click at [689, 38] on li "Preview presentation" at bounding box center [699, 41] width 88 height 18
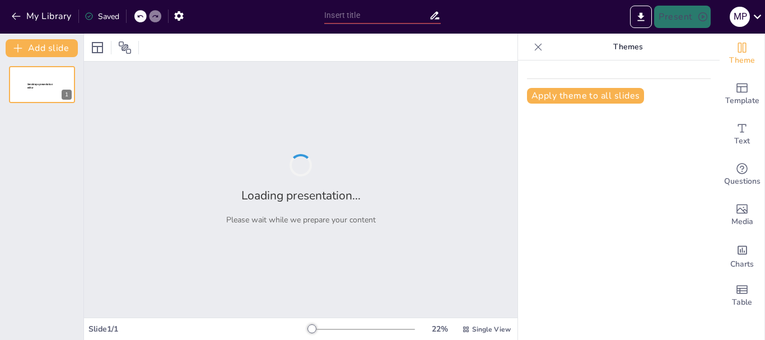
type input "ANALISIS GRAVIMETRICOS"
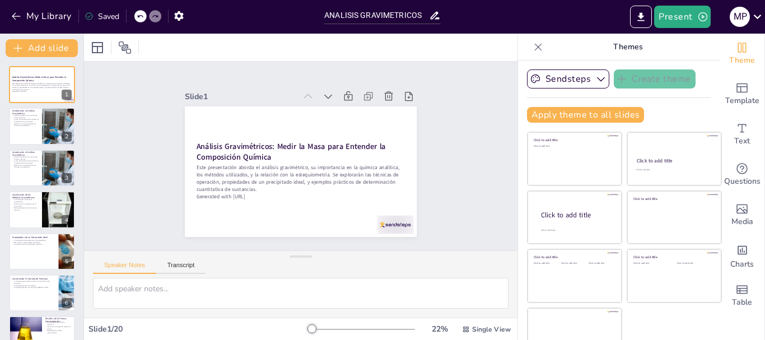
checkbox input "true"
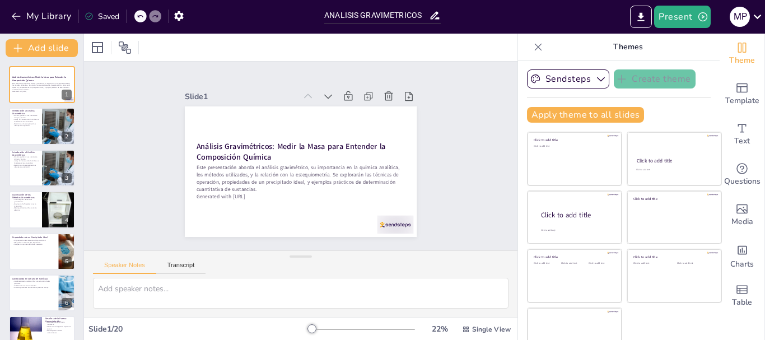
checkbox input "true"
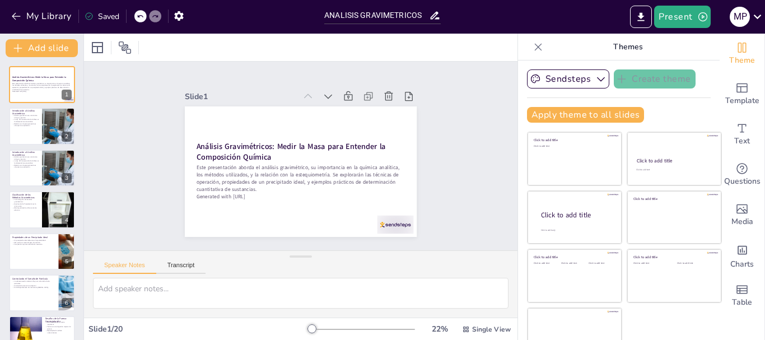
checkbox input "true"
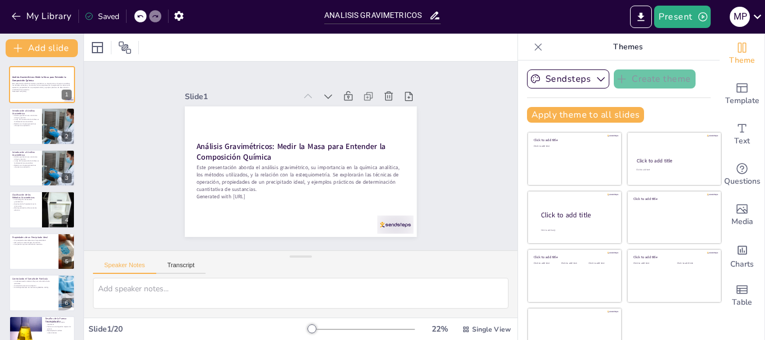
checkbox input "true"
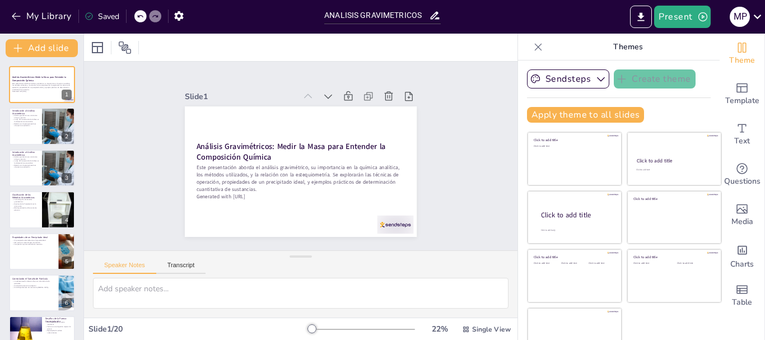
checkbox input "true"
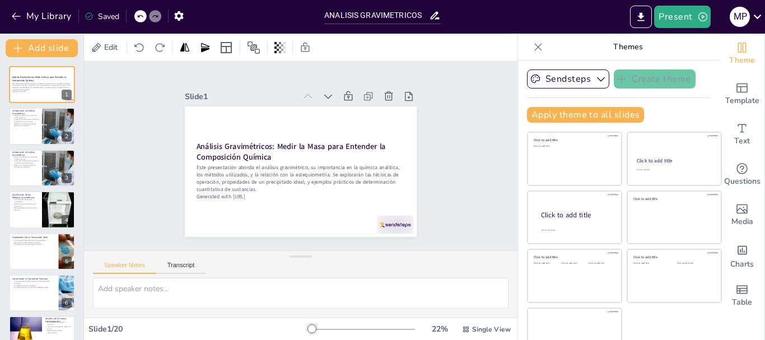
checkbox input "true"
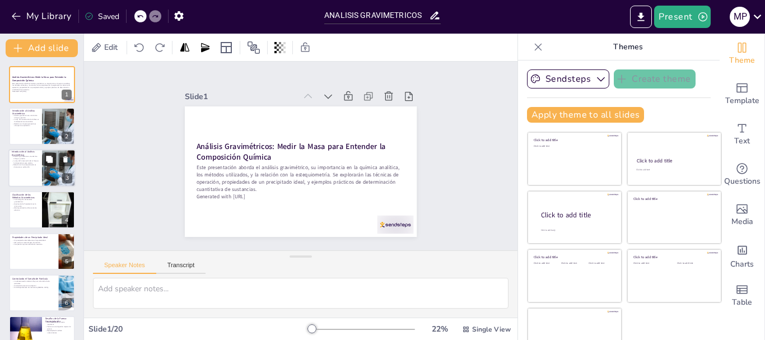
checkbox input "true"
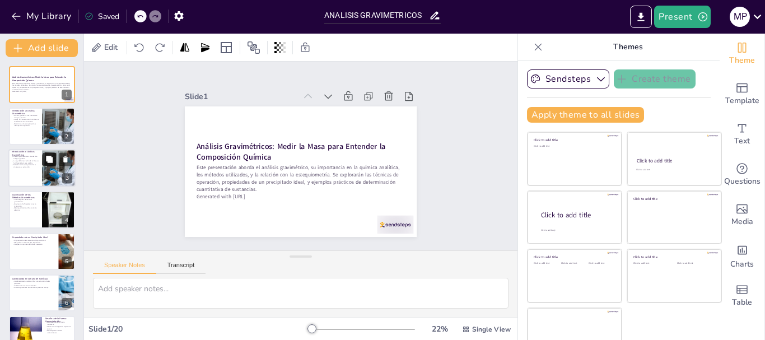
checkbox input "true"
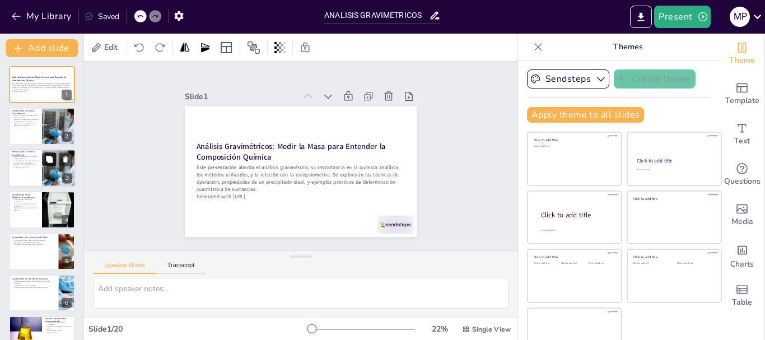
checkbox input "true"
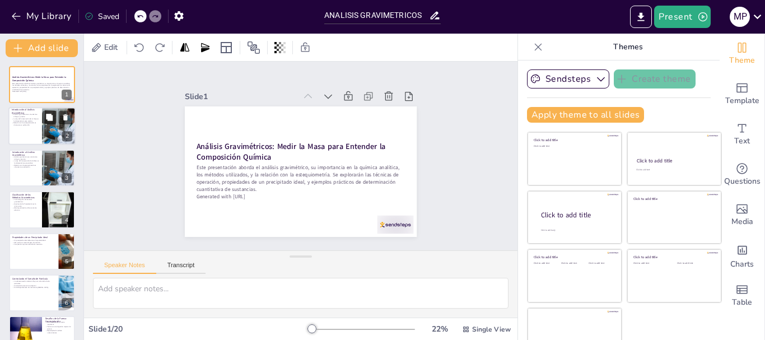
checkbox input "true"
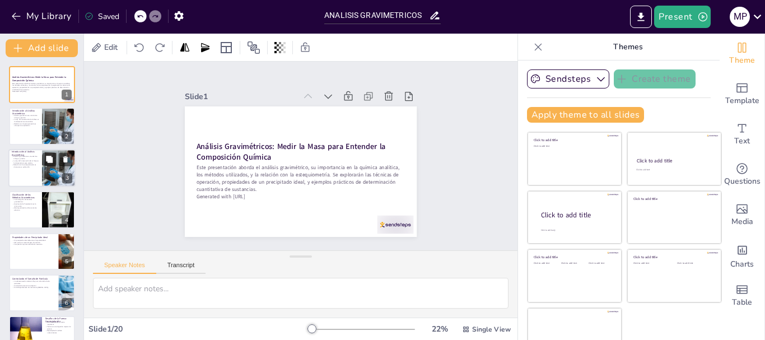
checkbox input "true"
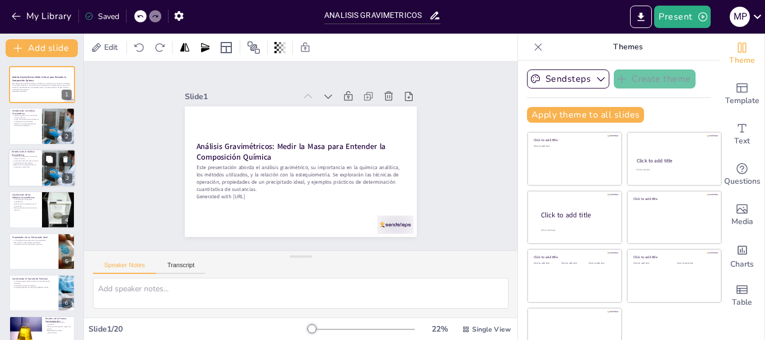
checkbox input "true"
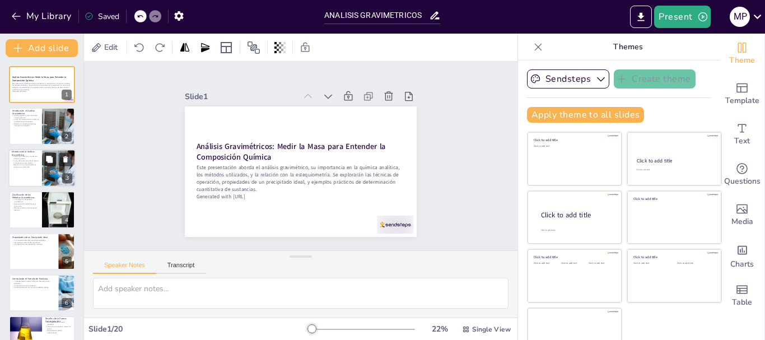
scroll to position [56, 0]
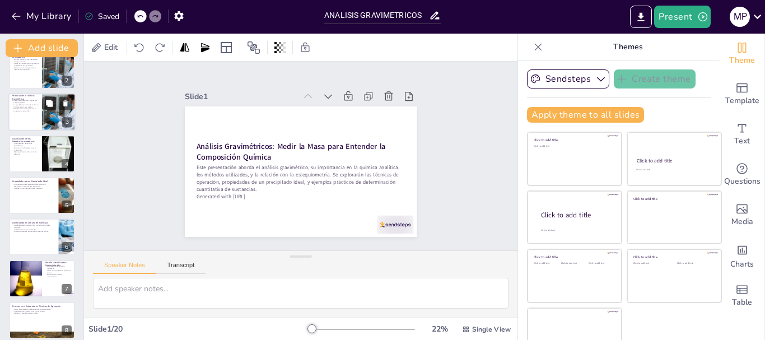
click at [57, 124] on div at bounding box center [59, 112] width 64 height 38
type textarea "El análisis gravimétrico es reconocido por su precisión, lo que lo convierte en…"
checkbox input "true"
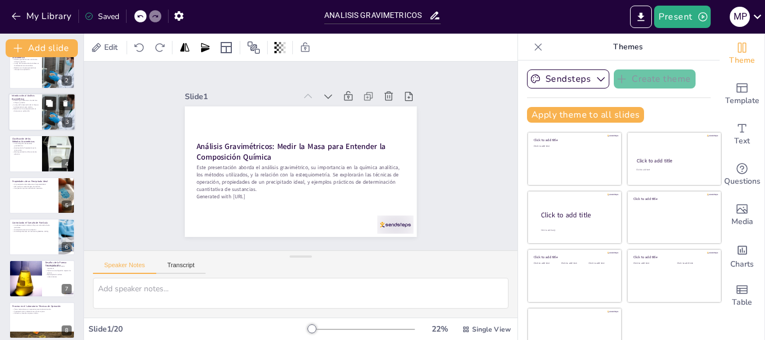
checkbox input "true"
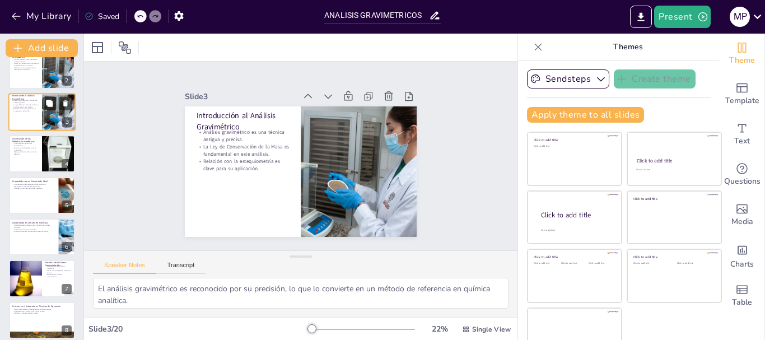
scroll to position [0, 0]
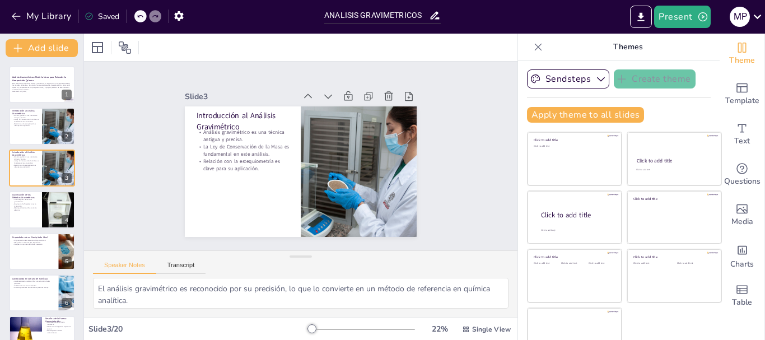
checkbox input "true"
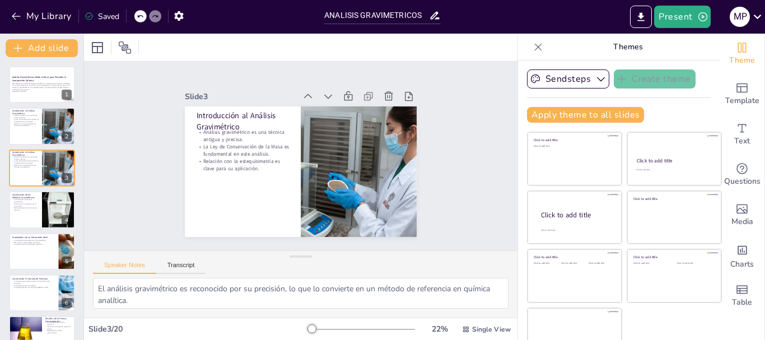
checkbox input "true"
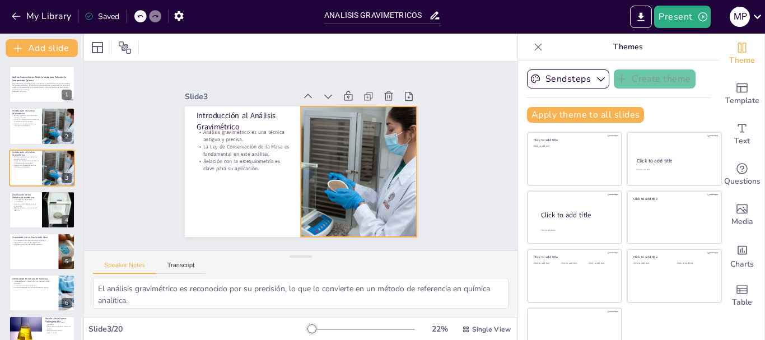
checkbox input "true"
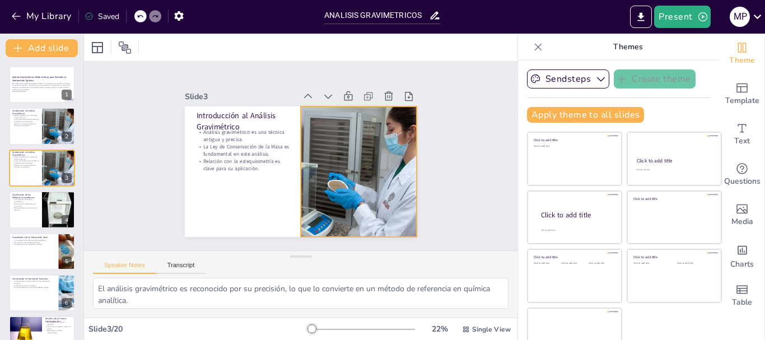
click at [381, 161] on div at bounding box center [343, 198] width 255 height 223
checkbox input "true"
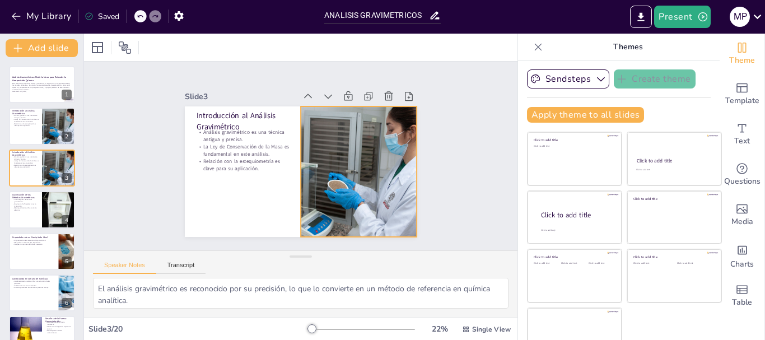
checkbox input "true"
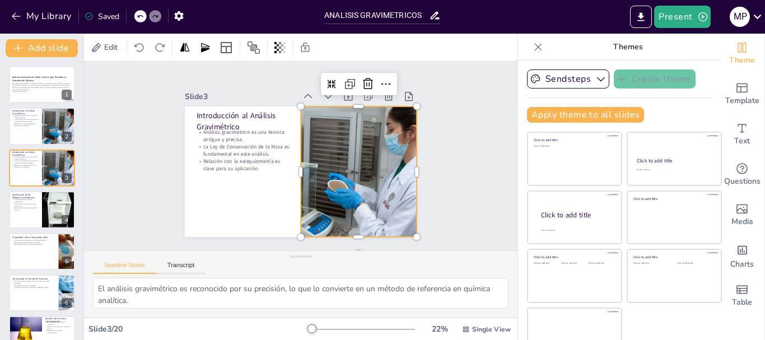
checkbox input "true"
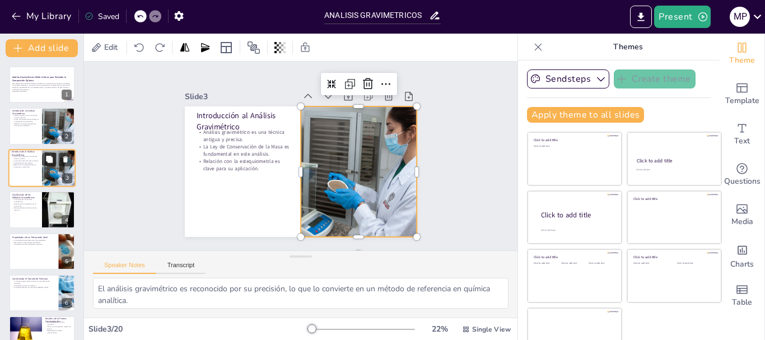
checkbox input "true"
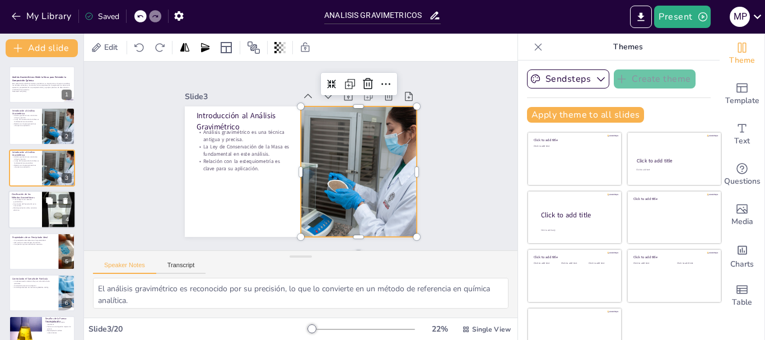
checkbox input "true"
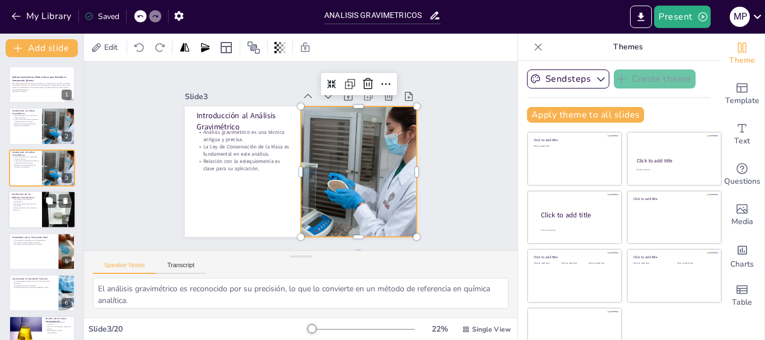
checkbox input "true"
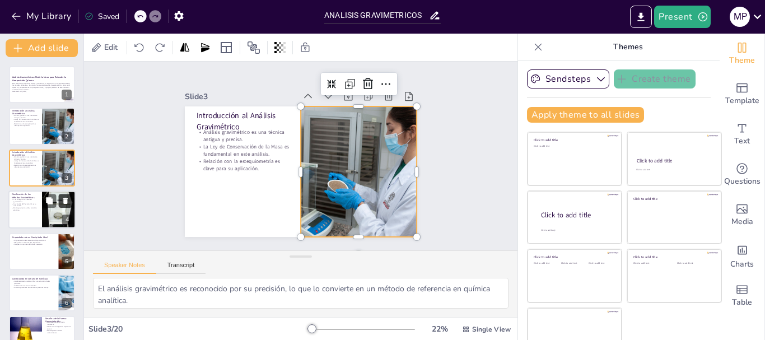
checkbox input "true"
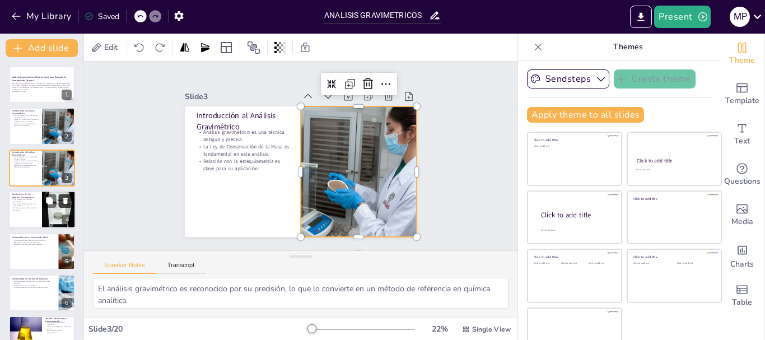
checkbox input "true"
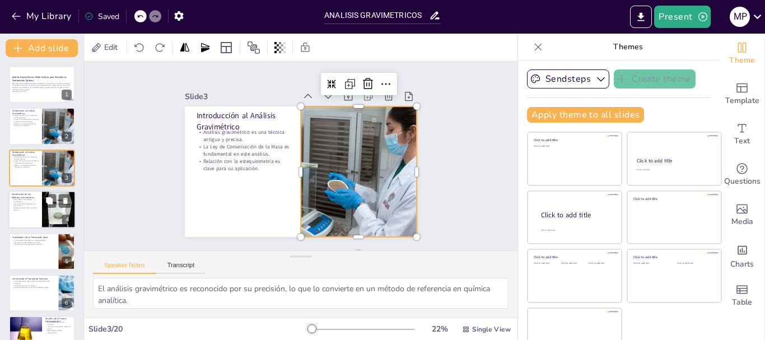
checkbox input "true"
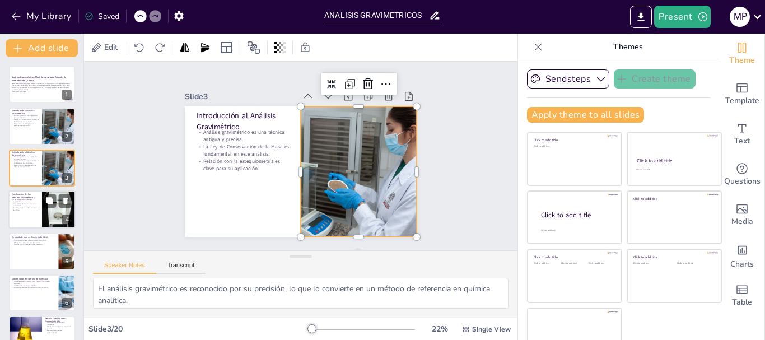
checkbox input "true"
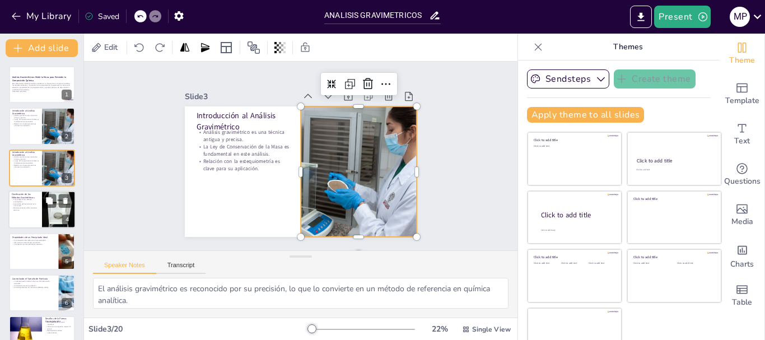
checkbox input "true"
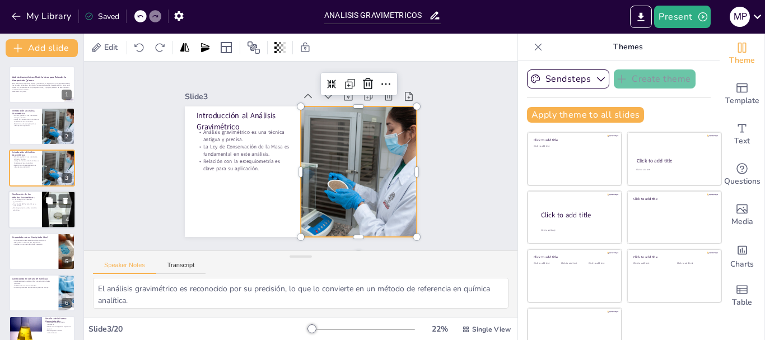
click at [32, 209] on p "Electrogravimetría utiliza corriente eléctrica." at bounding box center [25, 209] width 27 height 4
type textarea "La clasificación de los métodos gravimétricos ayuda a los estudiantes a entende…"
checkbox input "true"
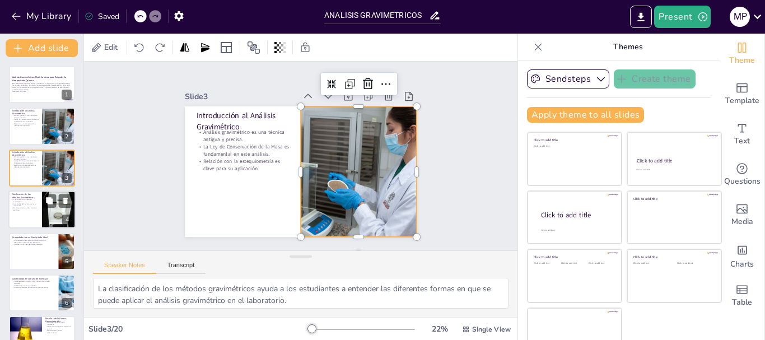
checkbox input "true"
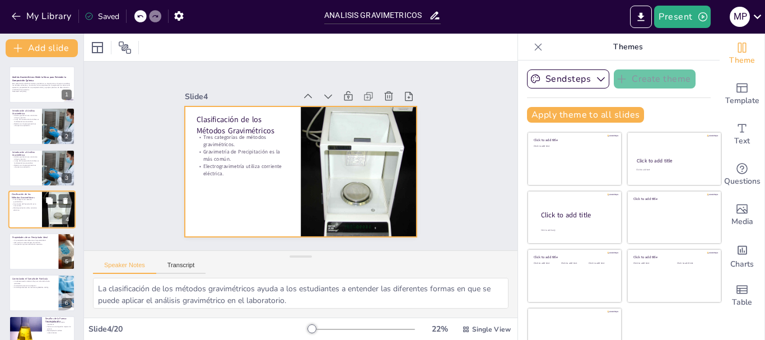
scroll to position [11, 0]
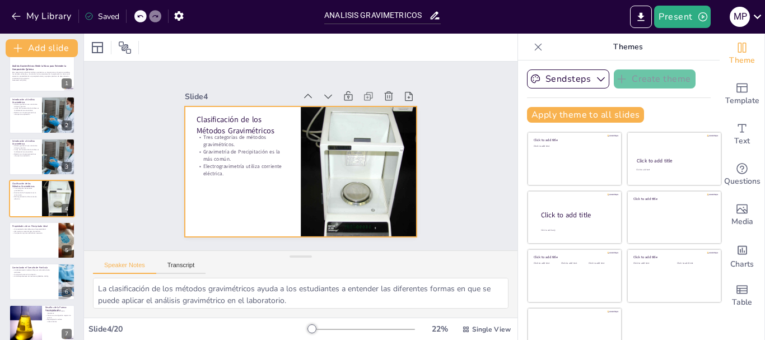
checkbox input "true"
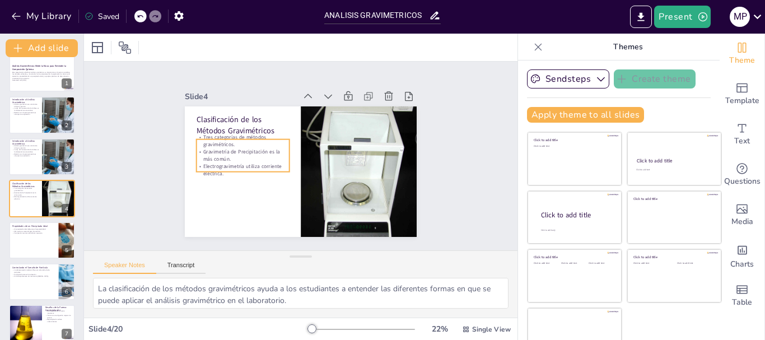
checkbox input "true"
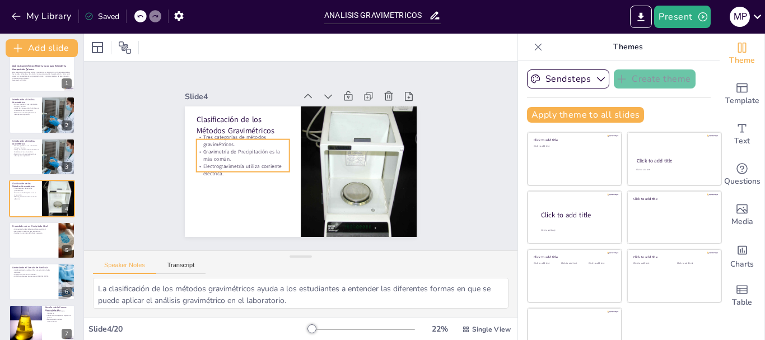
checkbox input "true"
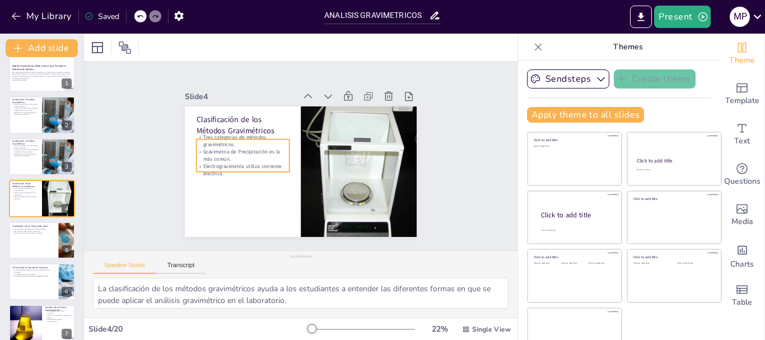
checkbox input "true"
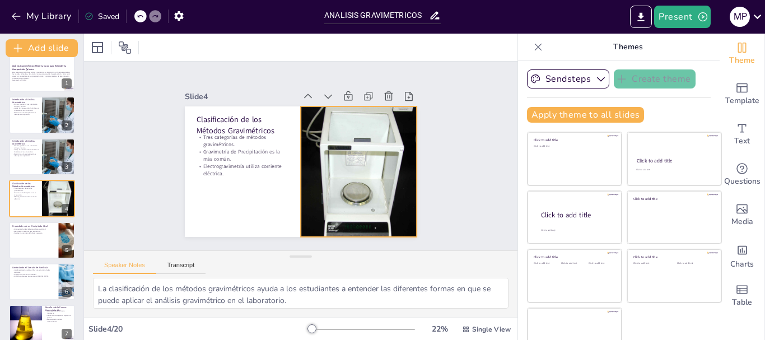
click at [359, 161] on div at bounding box center [338, 202] width 185 height 193
checkbox input "true"
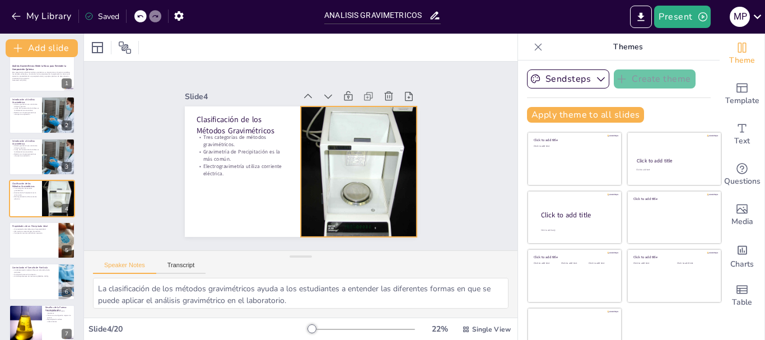
checkbox input "true"
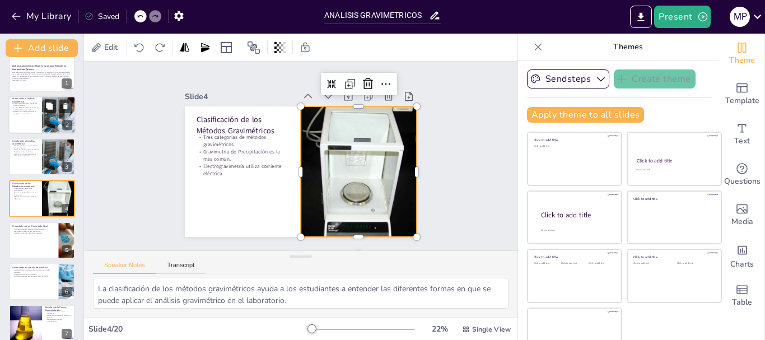
checkbox input "true"
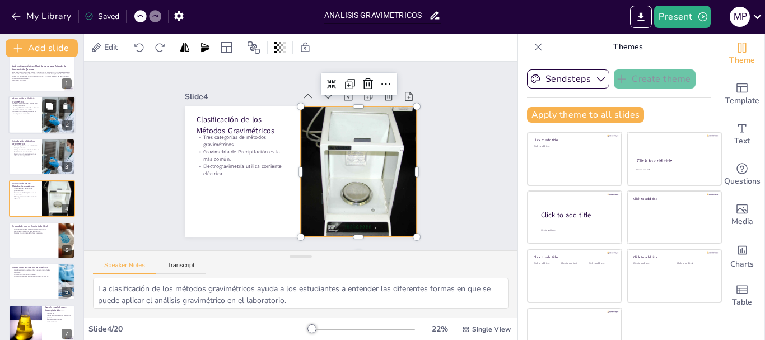
checkbox input "true"
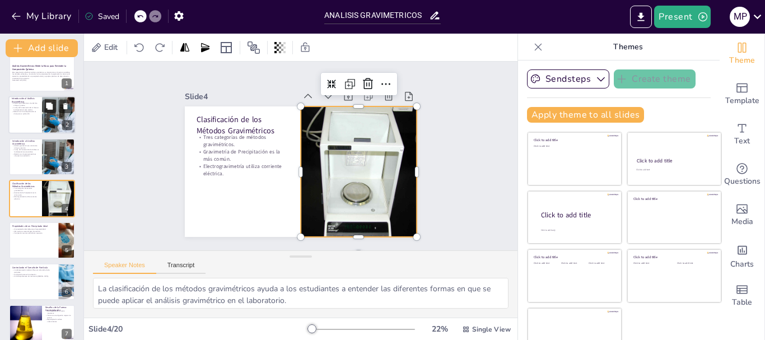
checkbox input "true"
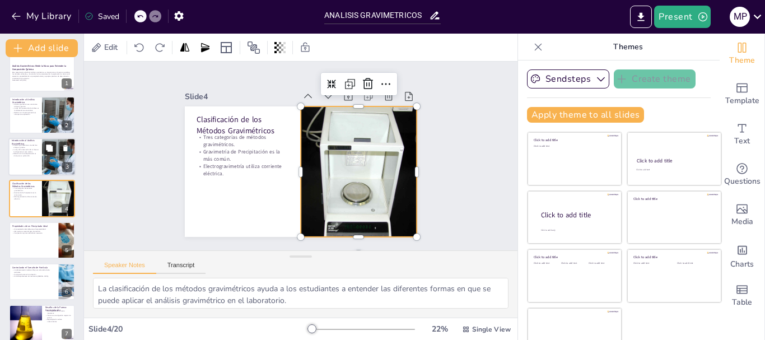
checkbox input "true"
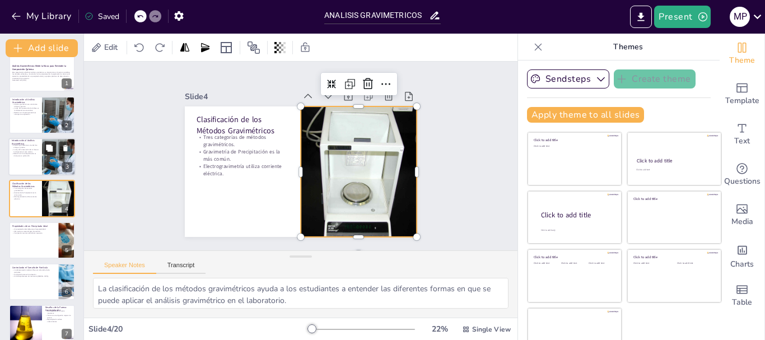
checkbox input "true"
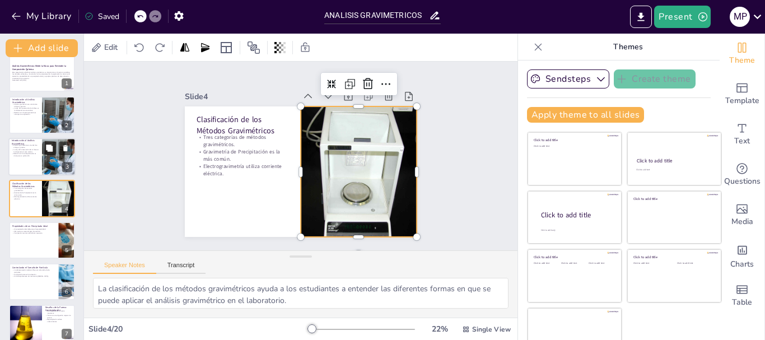
checkbox input "true"
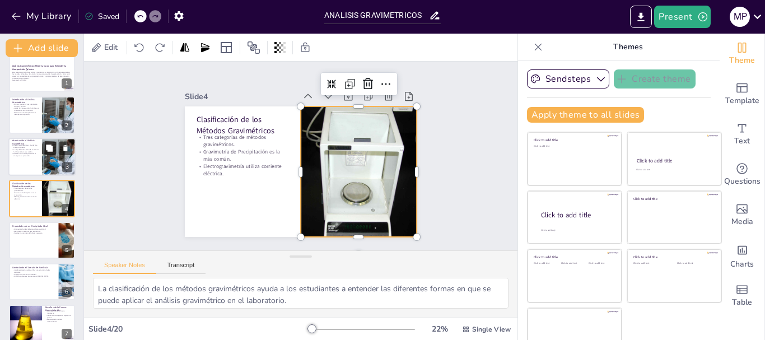
checkbox input "true"
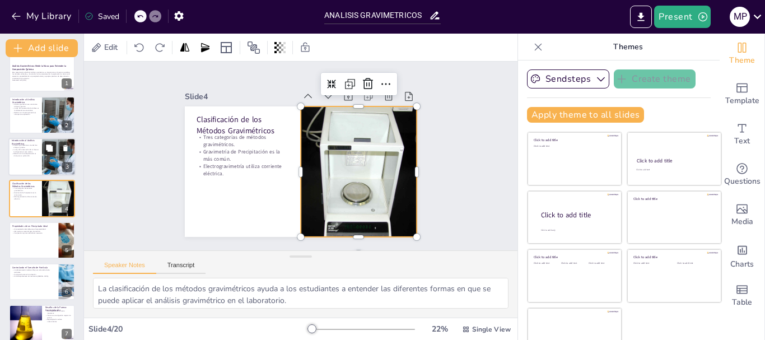
checkbox input "true"
click at [57, 165] on div at bounding box center [59, 157] width 64 height 38
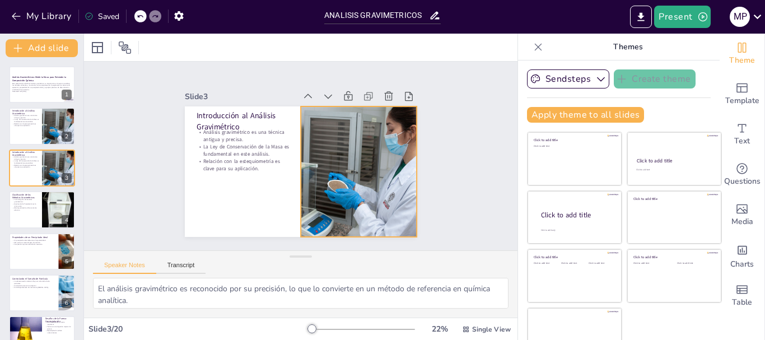
click at [359, 166] on div at bounding box center [359, 171] width 220 height 131
